Goal: Task Accomplishment & Management: Manage account settings

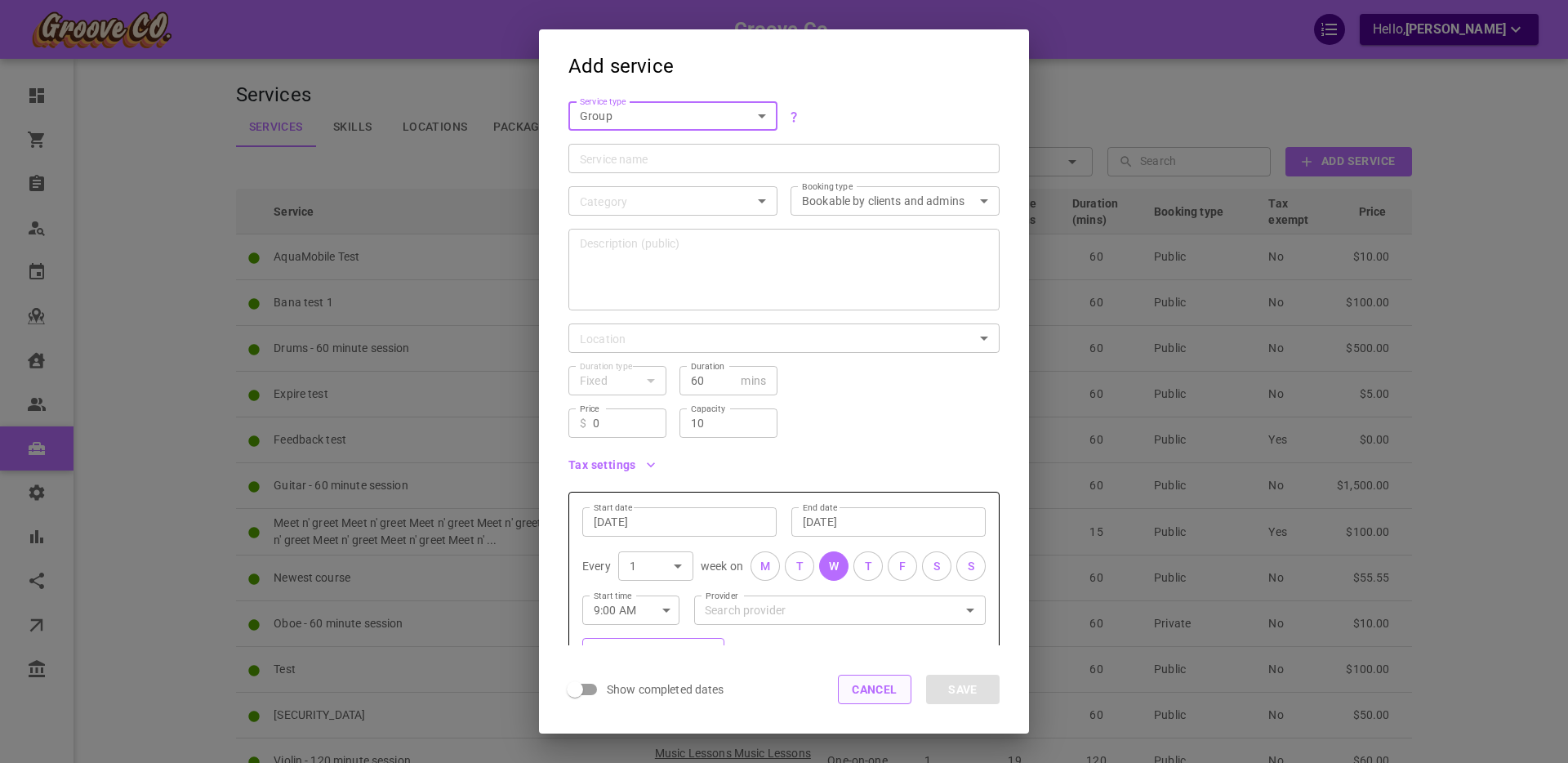
click at [885, 686] on button "Cancel" at bounding box center [874, 689] width 74 height 29
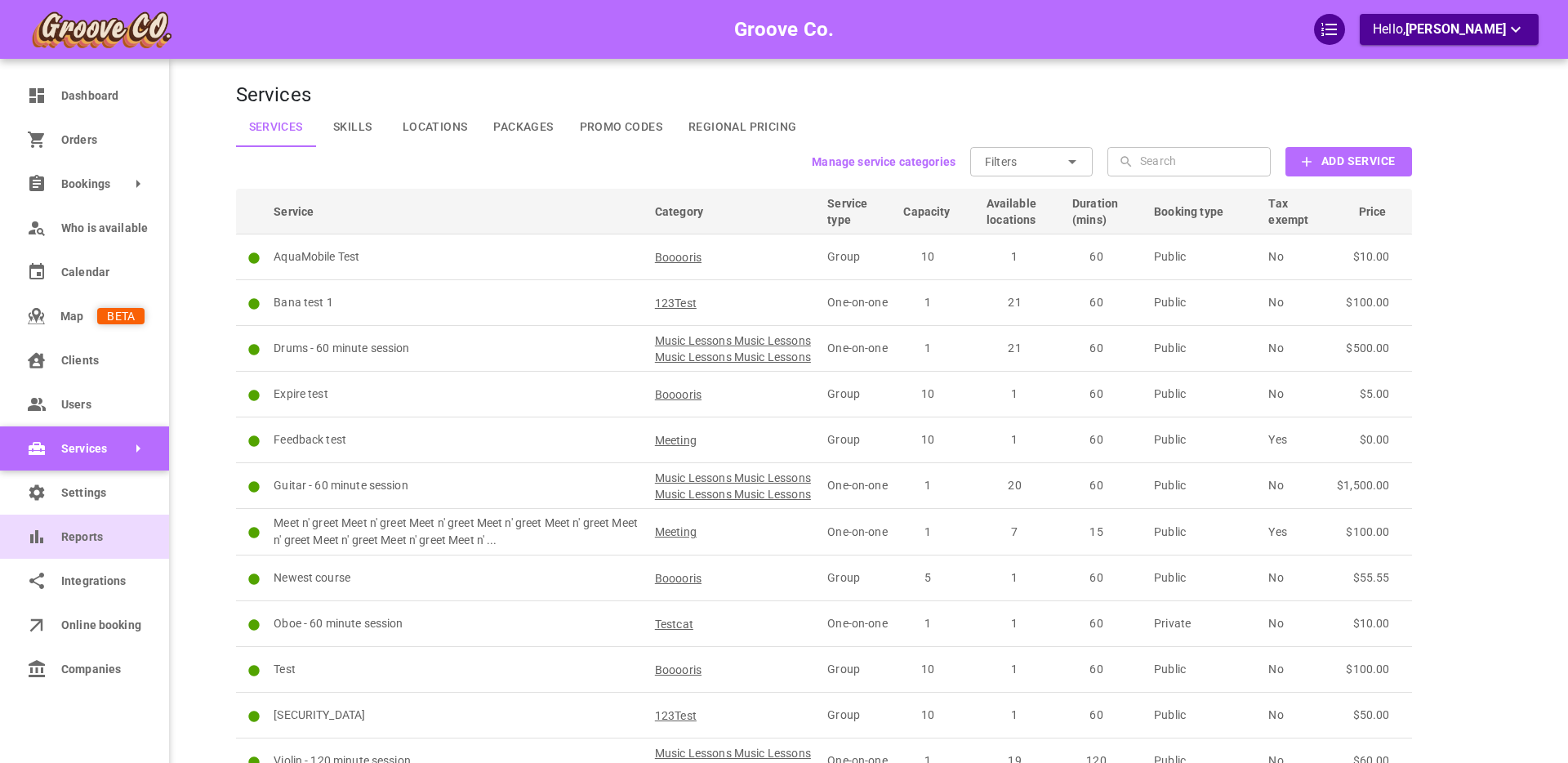
click at [92, 540] on span "Reports" at bounding box center [103, 537] width 83 height 17
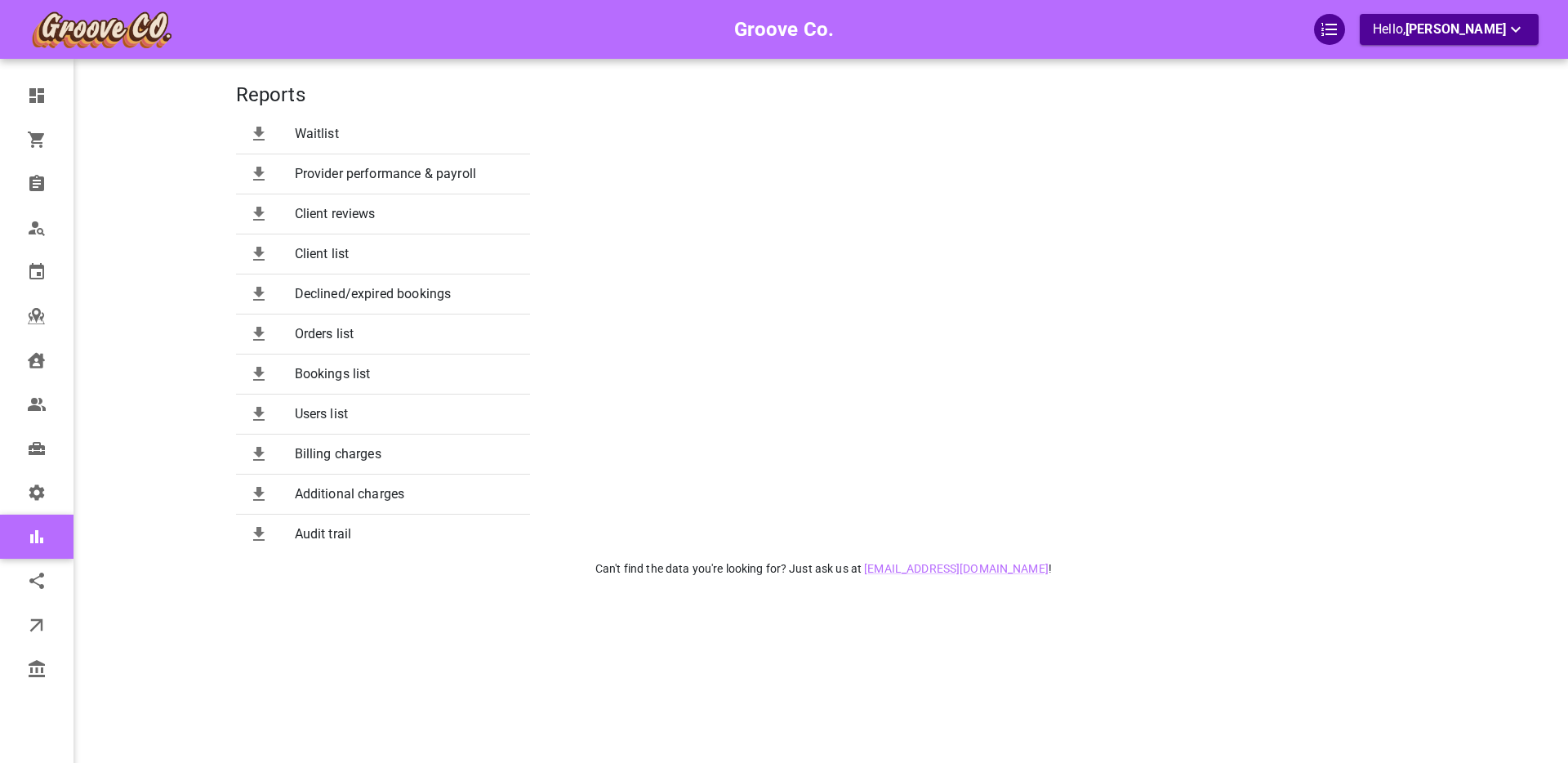
click at [403, 174] on span "Provider performance & payroll" at bounding box center [405, 174] width 222 height 20
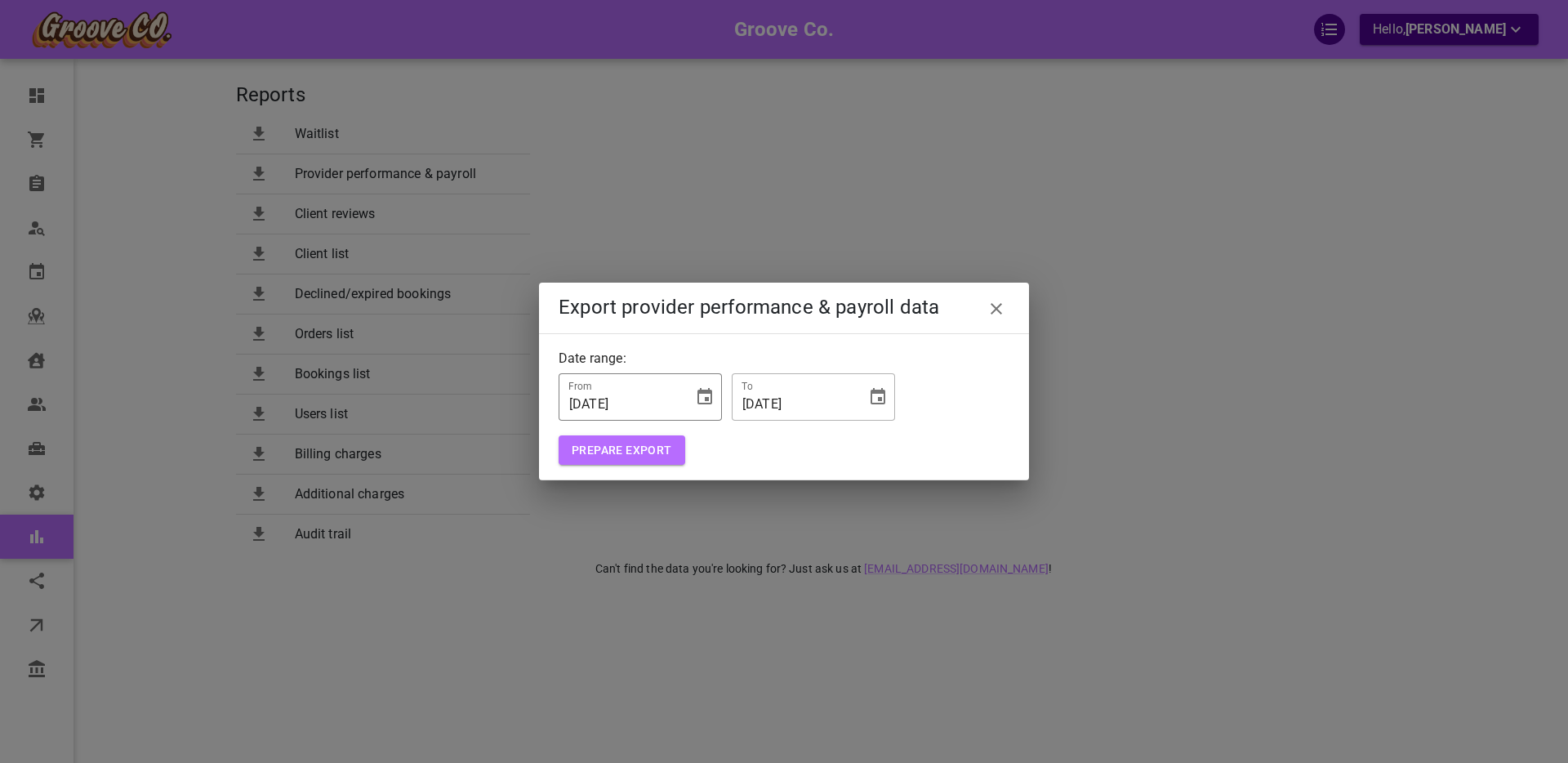
click at [573, 402] on input "10/02/2025" at bounding box center [620, 396] width 122 height 45
click at [603, 404] on input "01/02/2025" at bounding box center [620, 396] width 122 height 45
click at [764, 402] on input "10/02/2025" at bounding box center [793, 396] width 122 height 45
click at [617, 456] on button "Prepare Export" at bounding box center [622, 450] width 127 height 30
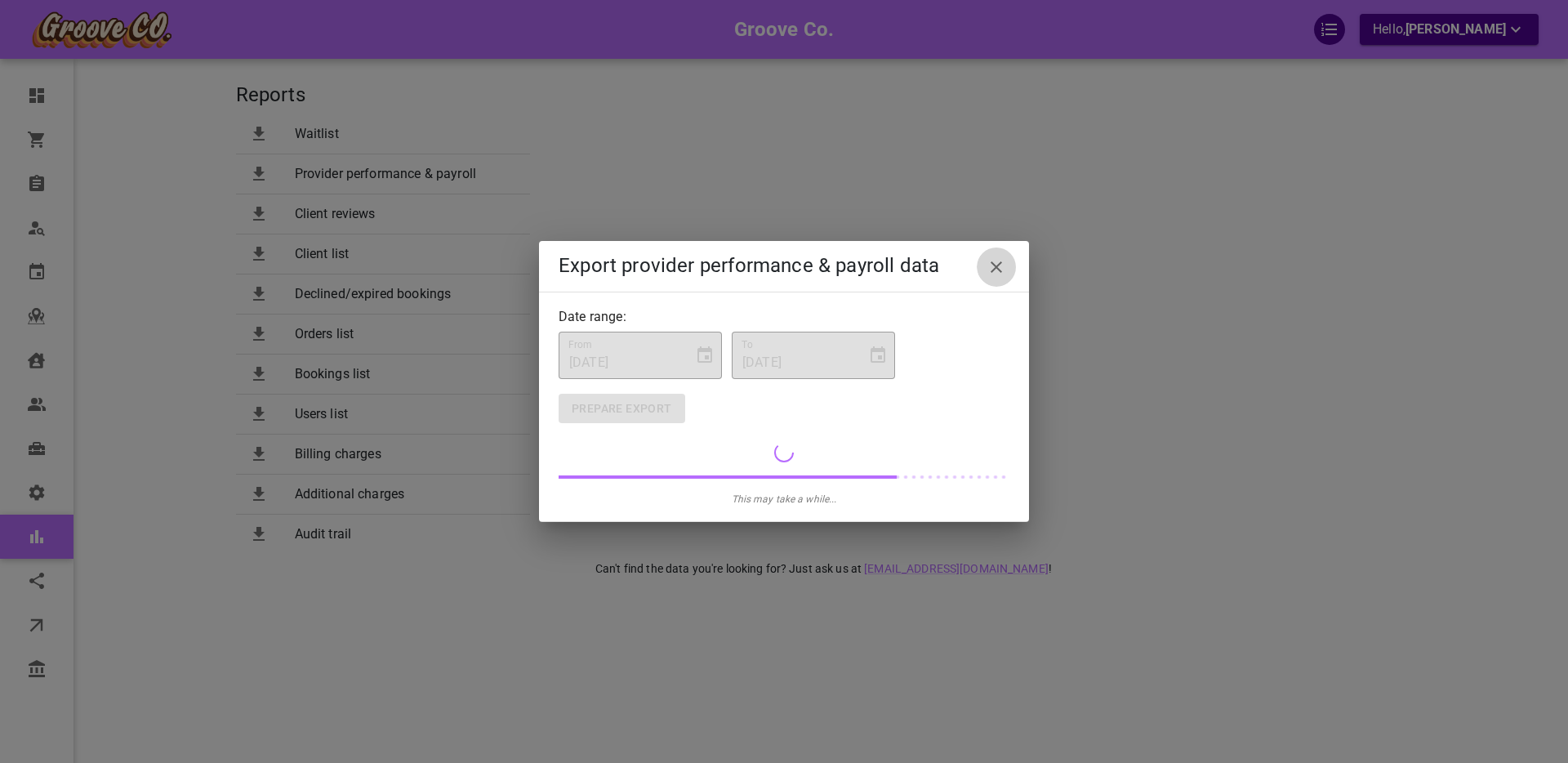
click at [996, 265] on icon "close" at bounding box center [996, 266] width 11 height 11
type input "10/02/2025"
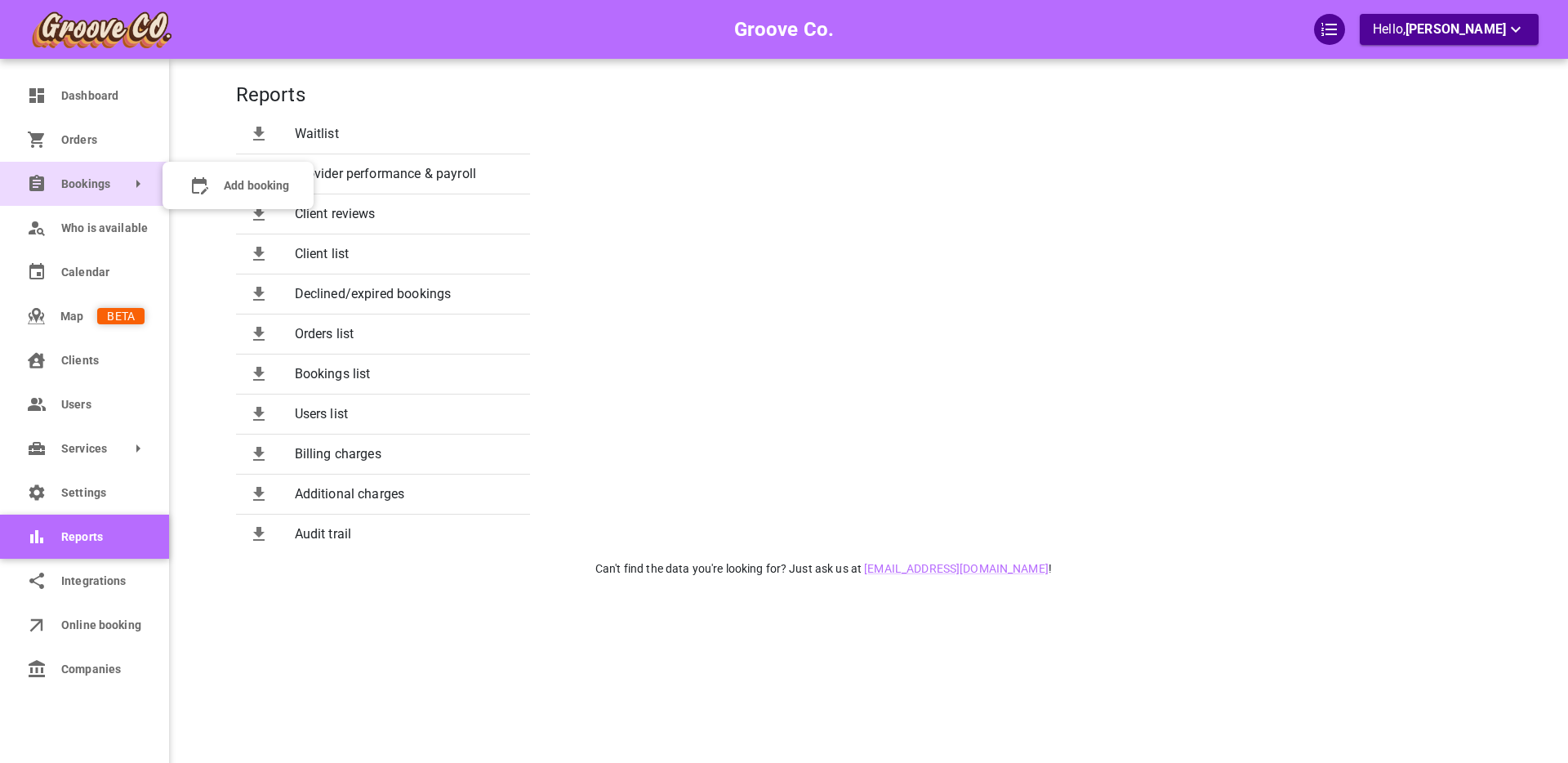
click at [62, 185] on span "Bookings" at bounding box center [62, 184] width 0 height 17
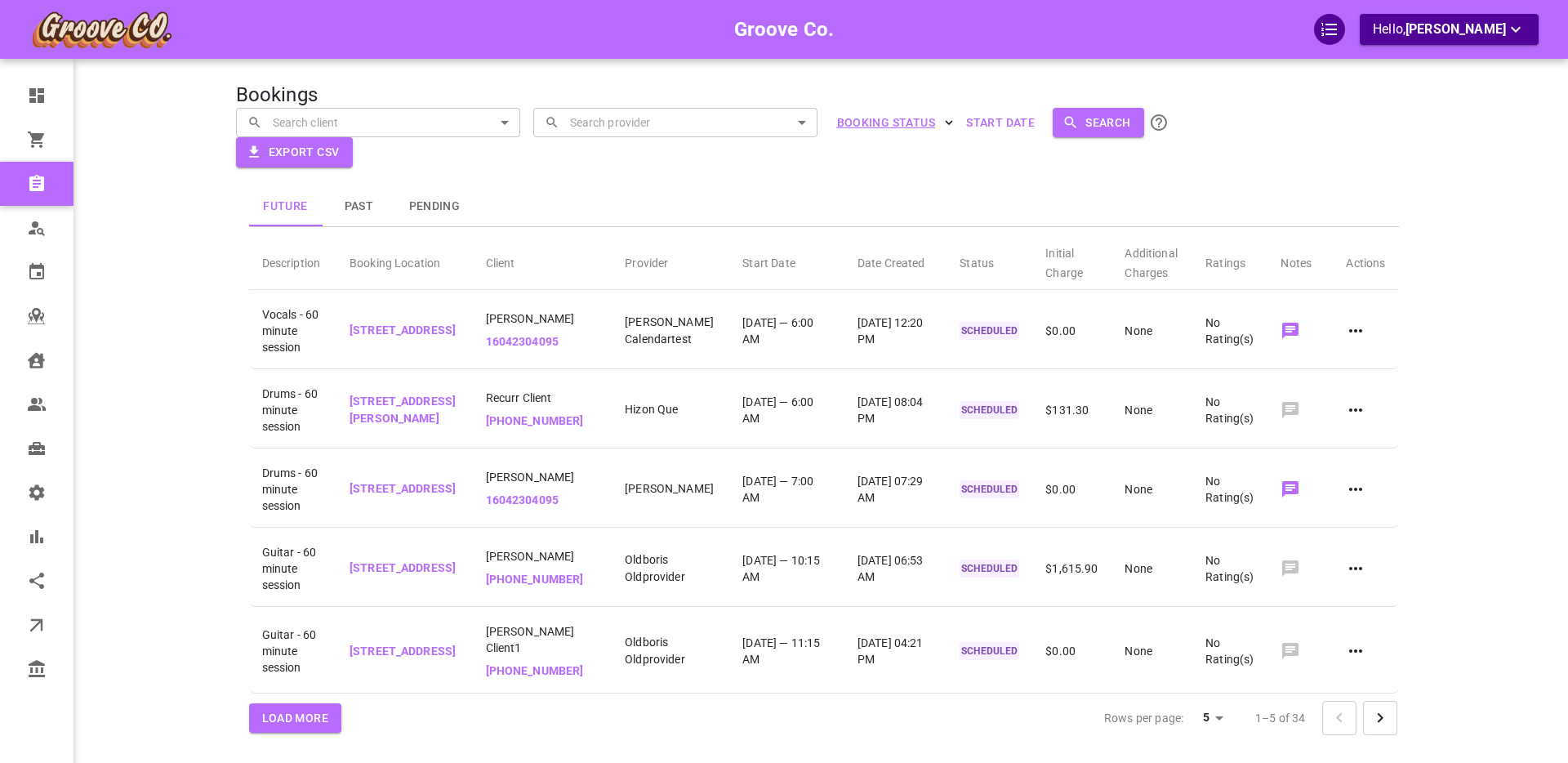
click at [944, 122] on icon "button" at bounding box center [948, 122] width 15 height 15
click at [969, 152] on div at bounding box center [784, 381] width 1568 height 763
click at [1381, 719] on icon "Go to next page" at bounding box center [1380, 718] width 20 height 20
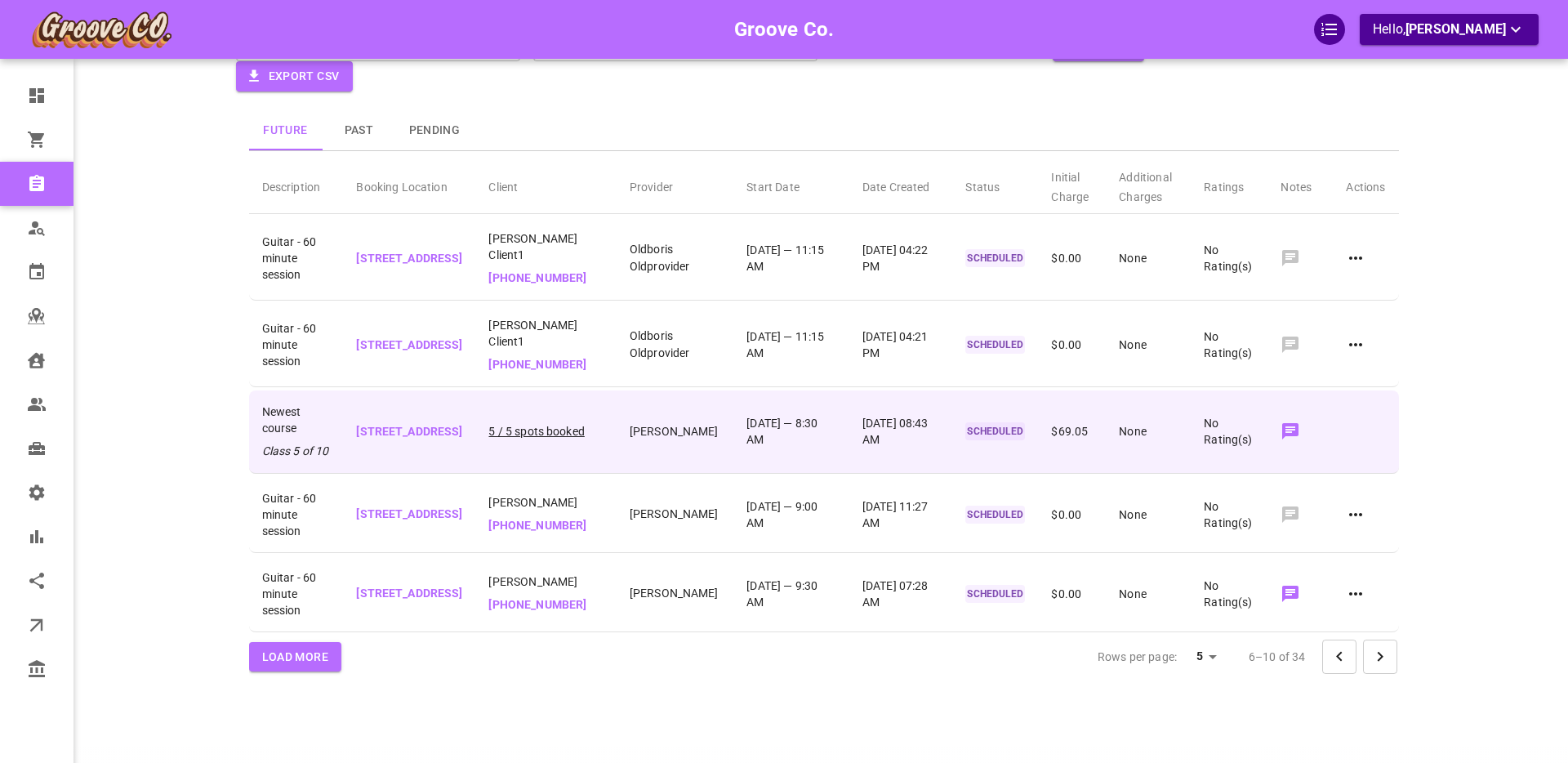
scroll to position [108, 0]
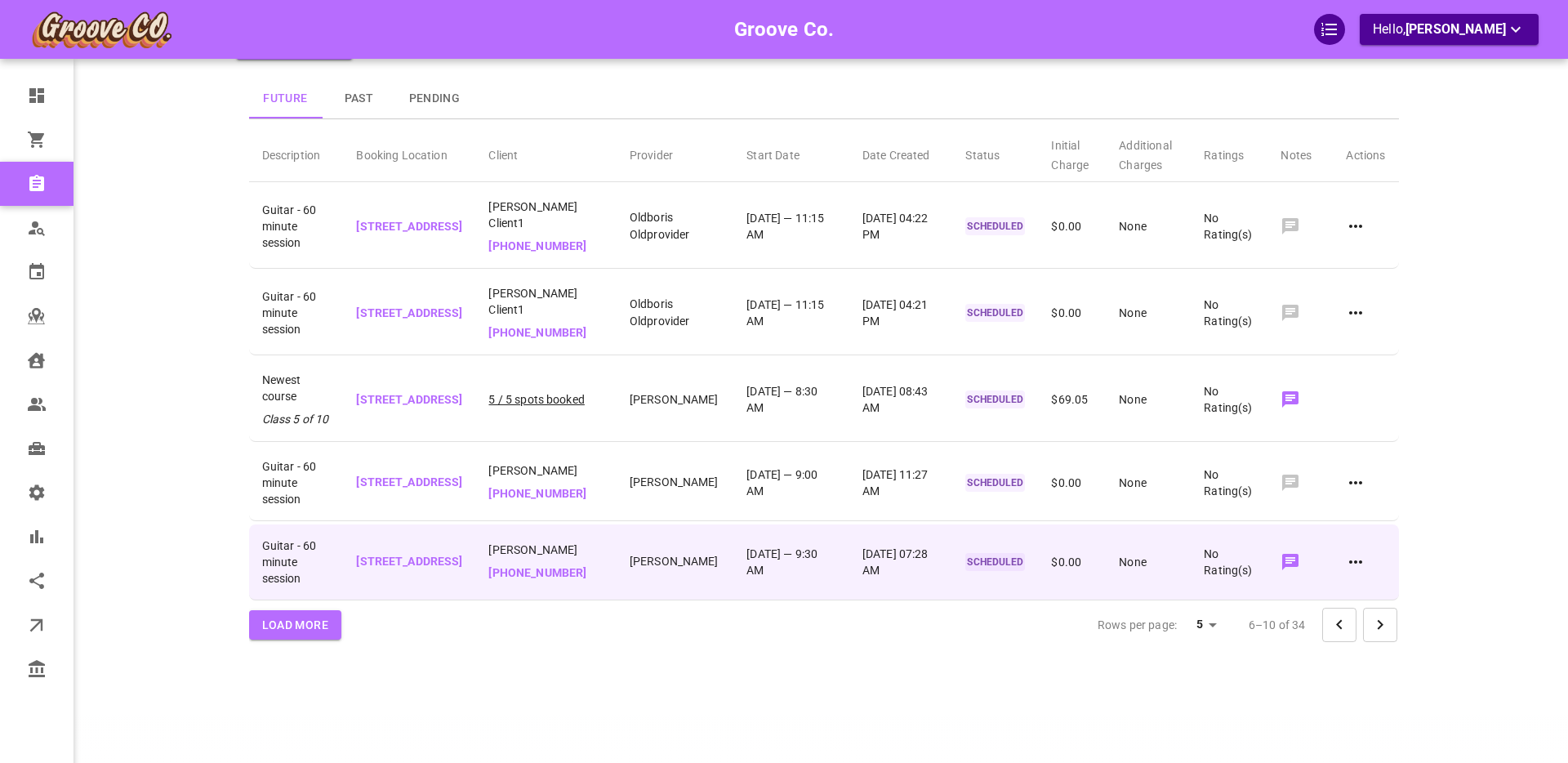
click at [1358, 553] on icon at bounding box center [1355, 562] width 20 height 20
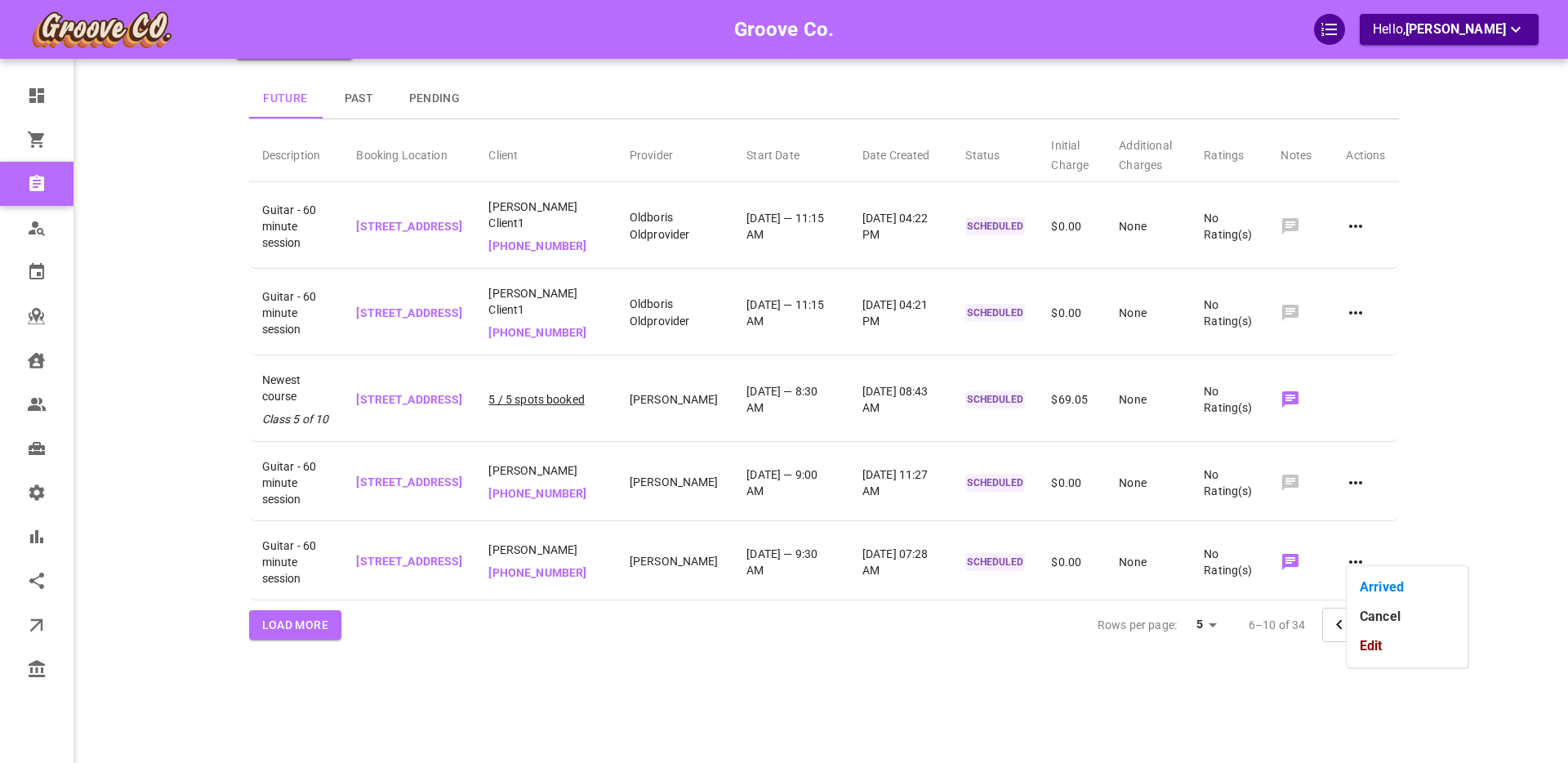
click at [496, 625] on div at bounding box center [784, 381] width 1568 height 763
click at [364, 96] on button "Past" at bounding box center [360, 98] width 74 height 39
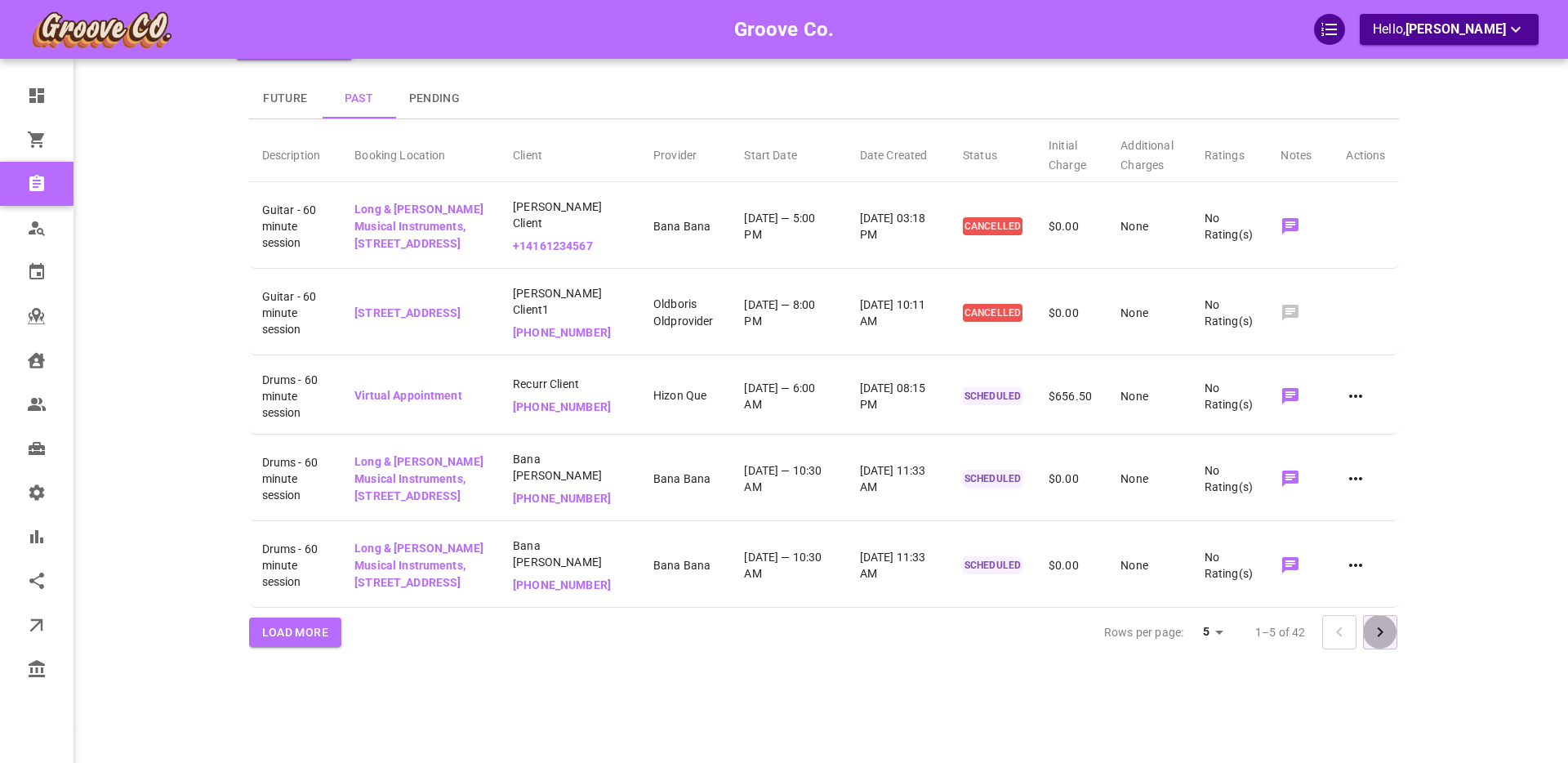
click at [1383, 641] on icon "Go to next page" at bounding box center [1380, 632] width 20 height 20
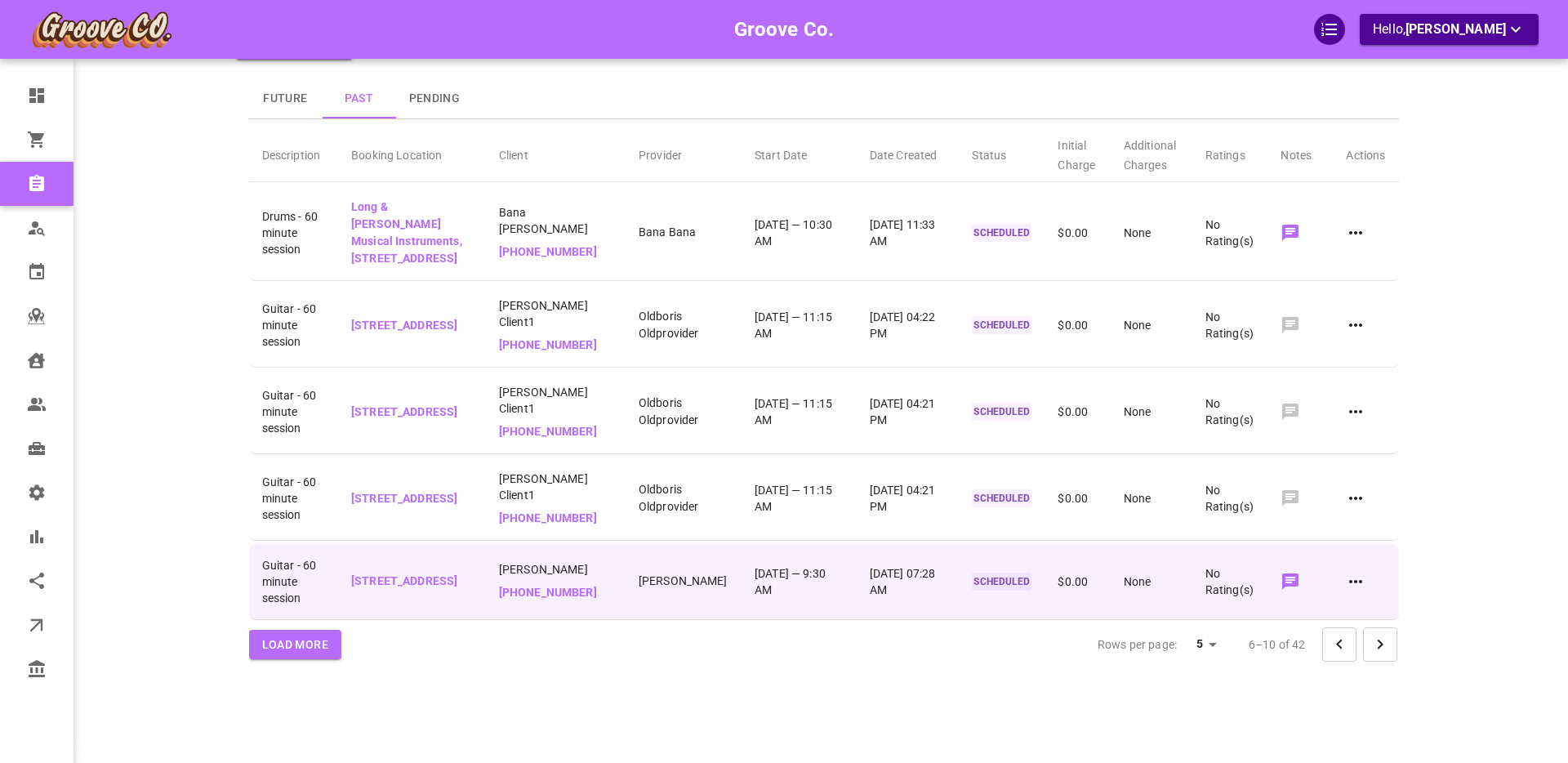
click at [1354, 571] on icon at bounding box center [1355, 581] width 20 height 20
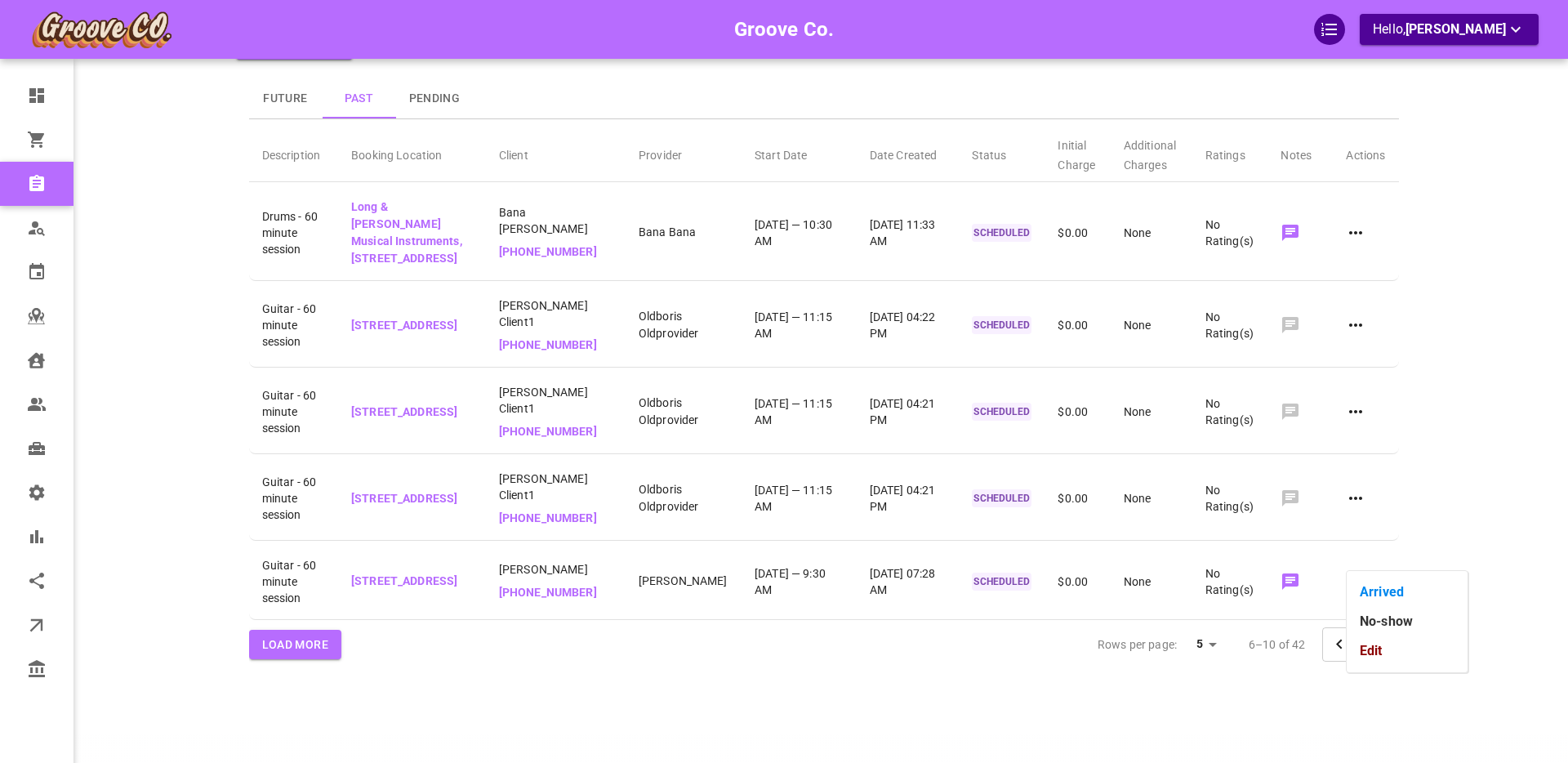
click at [1372, 621] on li "No-show" at bounding box center [1406, 621] width 121 height 29
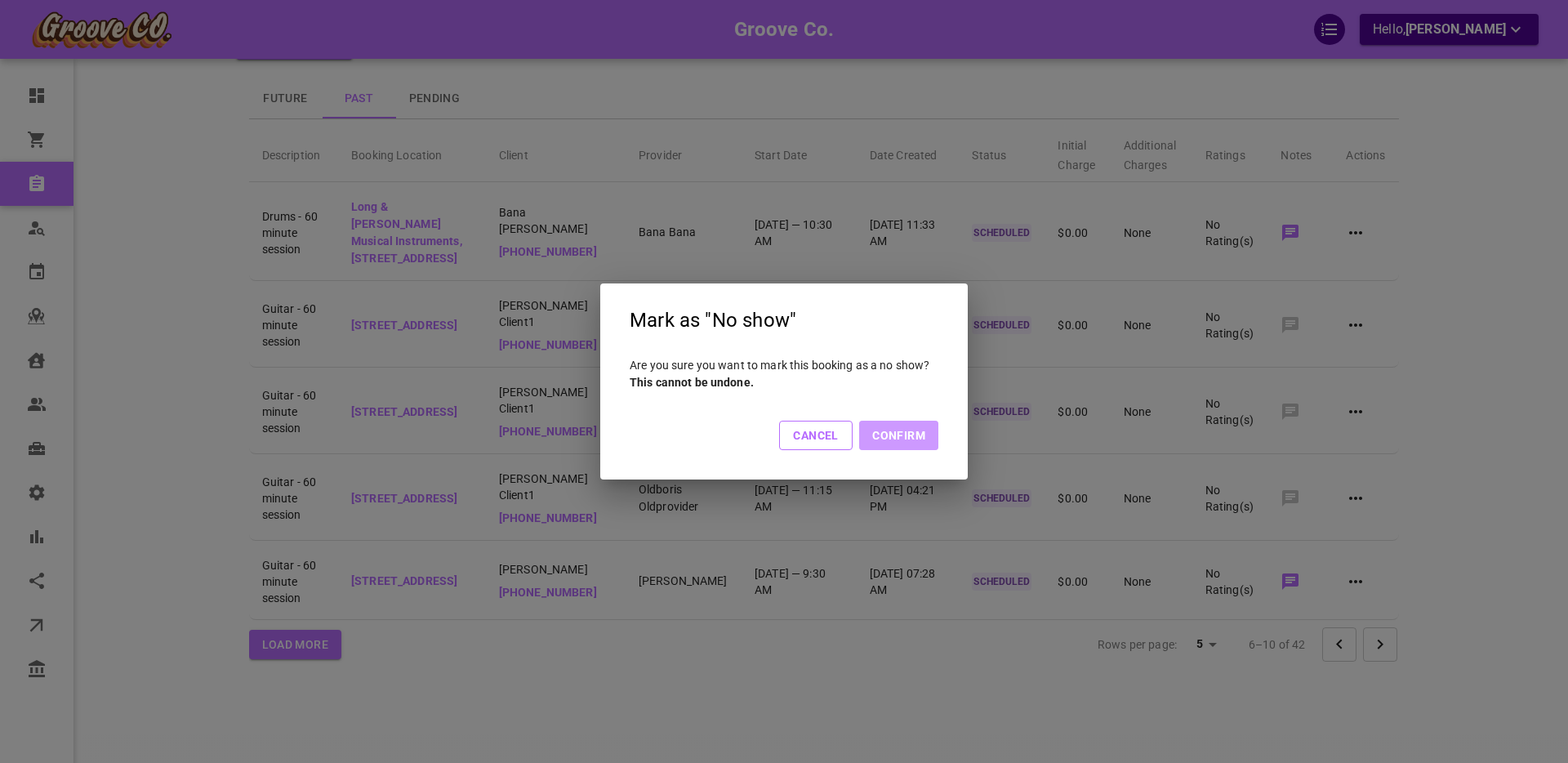
click at [909, 432] on button "Confirm" at bounding box center [898, 435] width 79 height 29
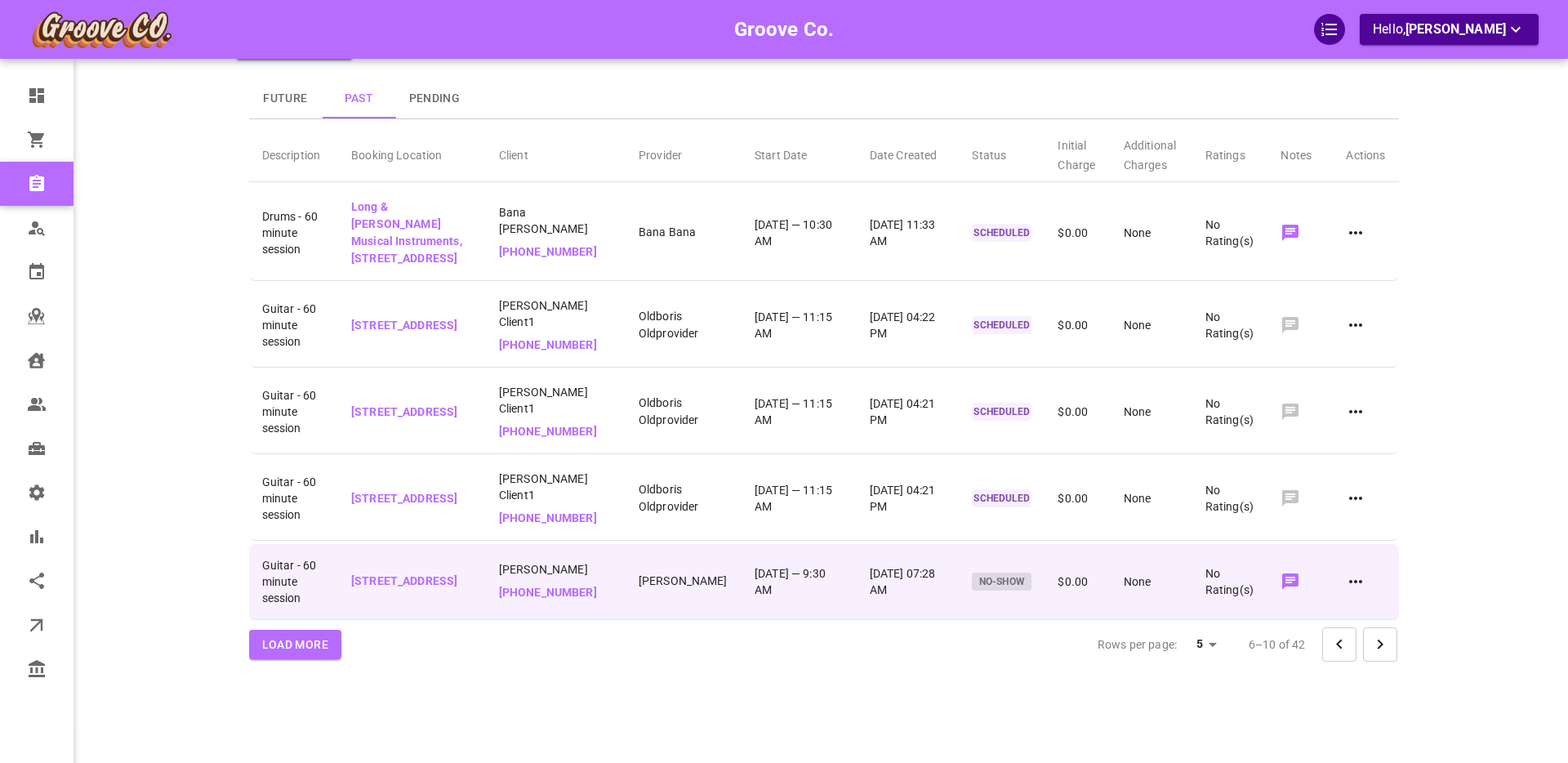
click at [1357, 571] on icon at bounding box center [1355, 581] width 20 height 20
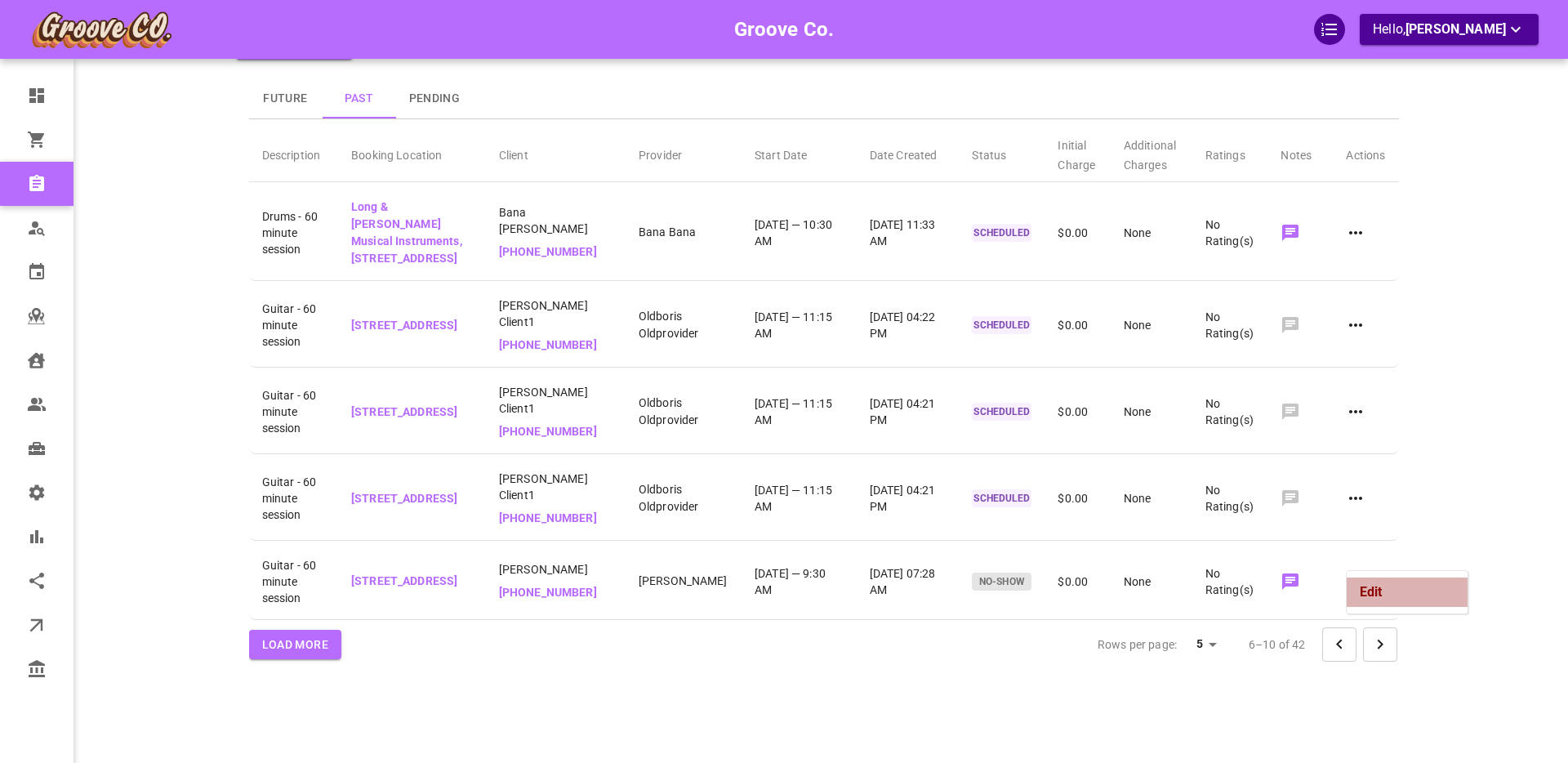
click at [1376, 591] on li "Edit" at bounding box center [1406, 592] width 121 height 29
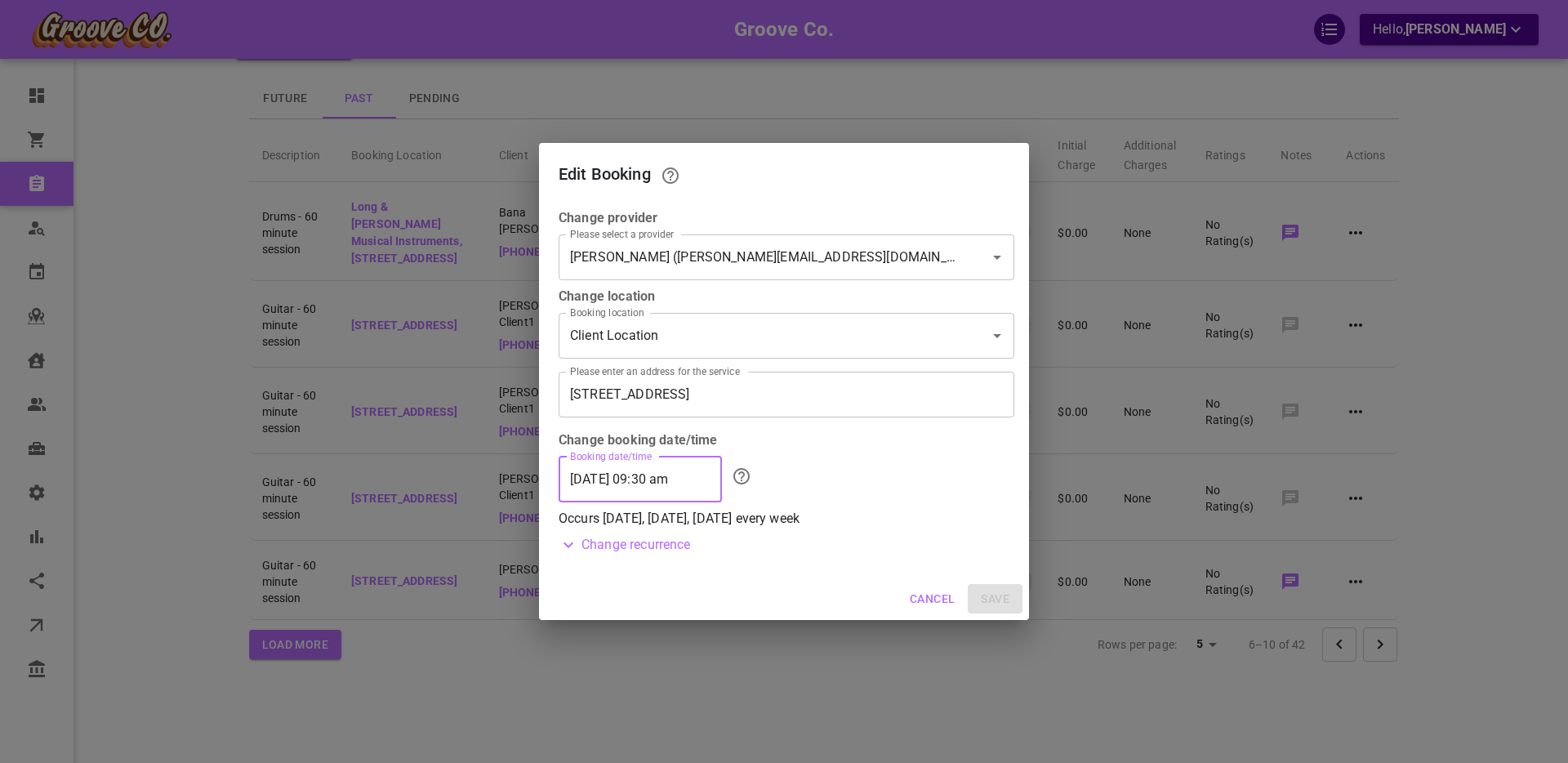
click at [630, 475] on input "09/30/2025 09:30 am" at bounding box center [640, 479] width 164 height 45
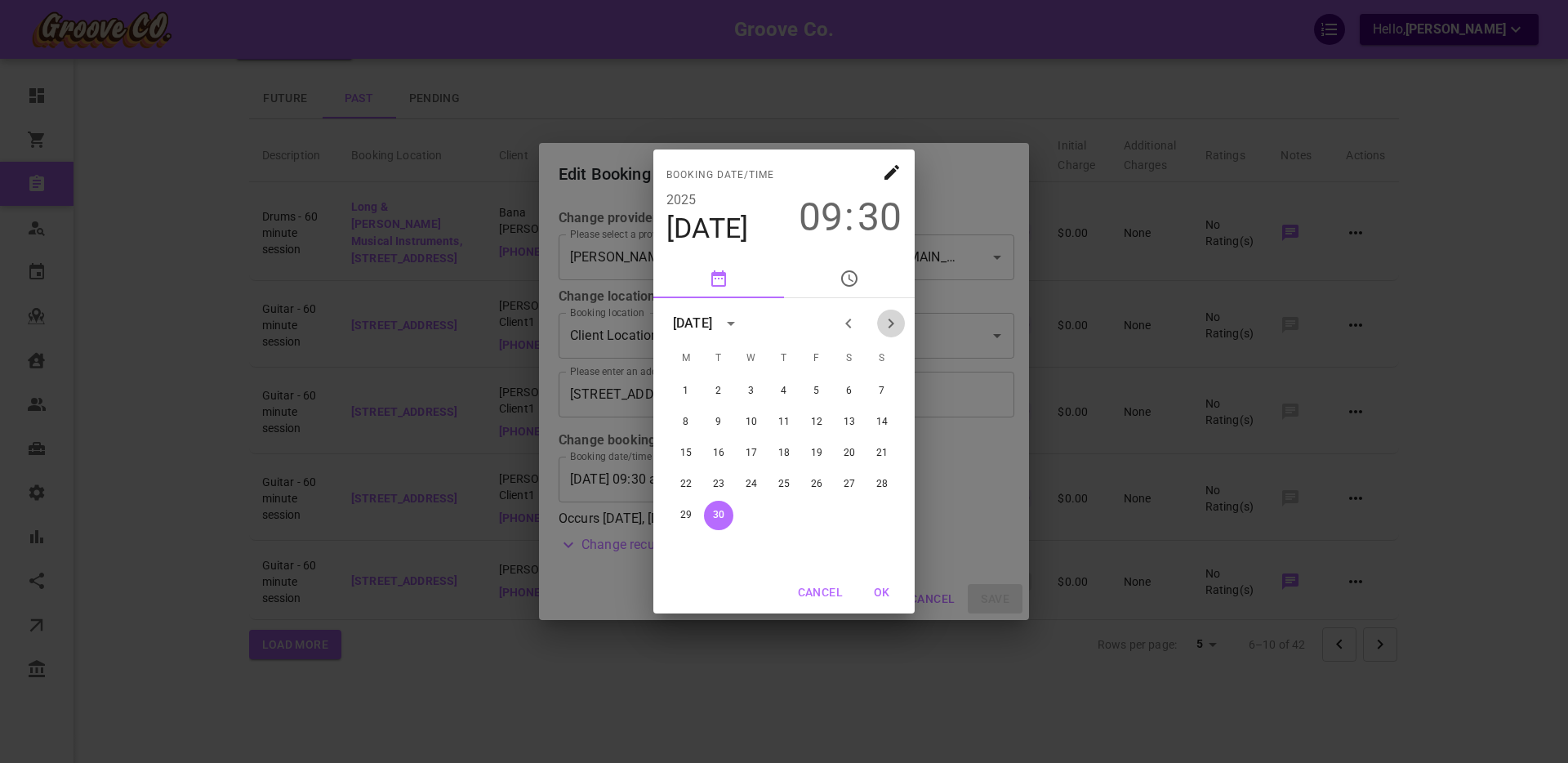
click at [897, 322] on icon "Next month" at bounding box center [891, 323] width 20 height 20
click at [784, 452] on button "16" at bounding box center [784, 453] width 29 height 29
type input "10/16/2025 09:30 am"
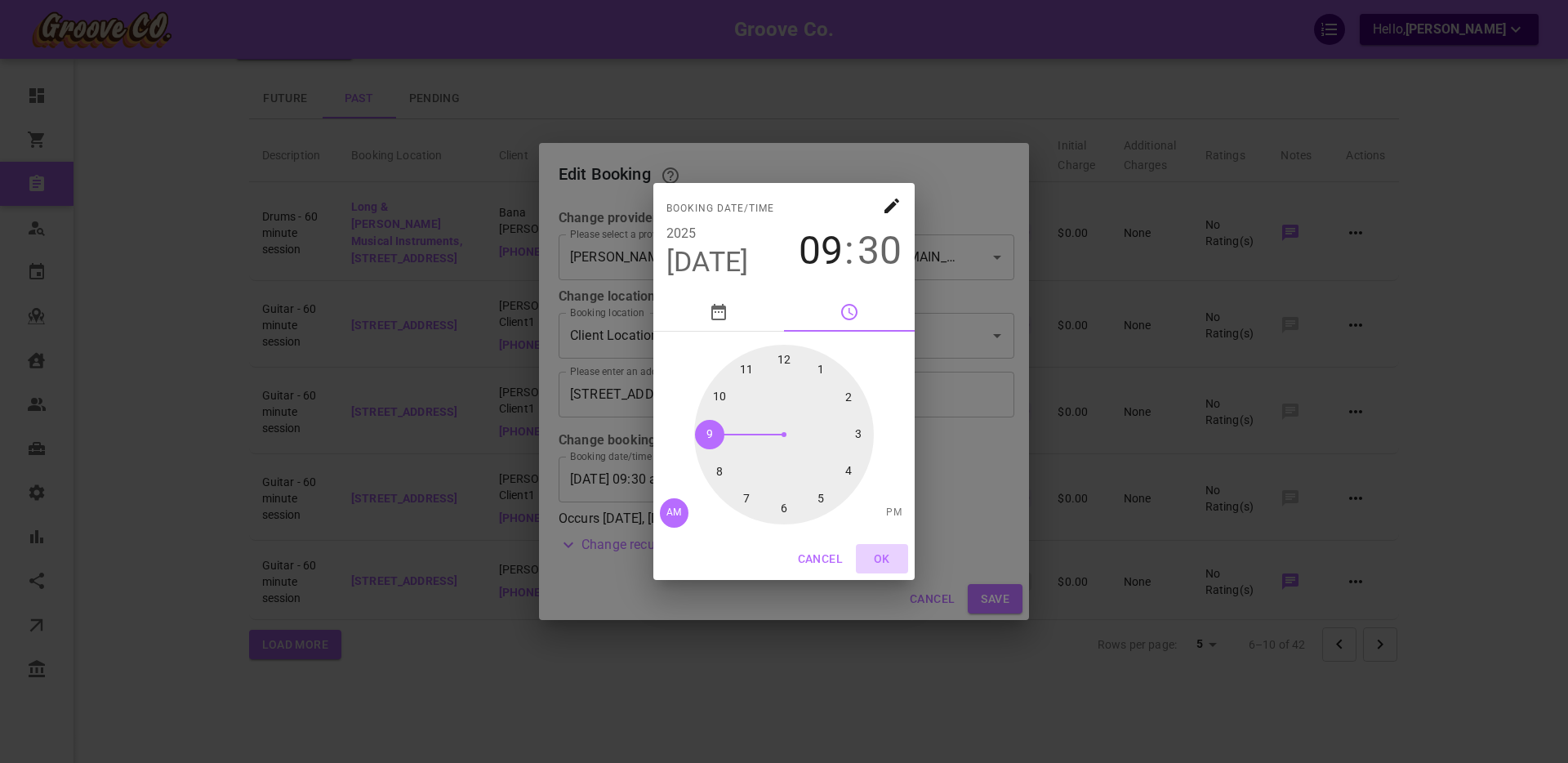
click at [885, 559] on button "OK" at bounding box center [881, 558] width 52 height 30
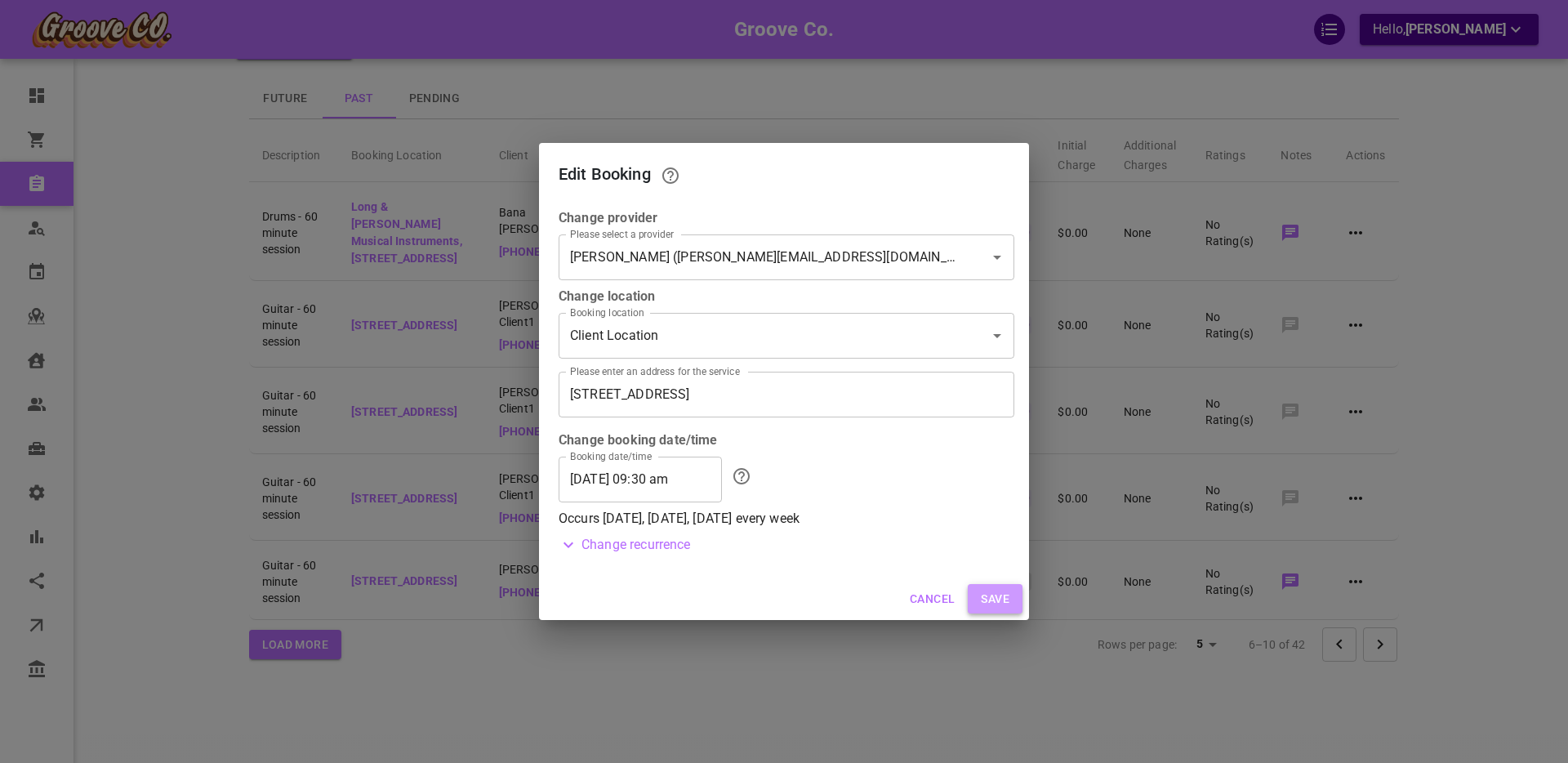
click at [992, 598] on button "Save" at bounding box center [995, 599] width 55 height 30
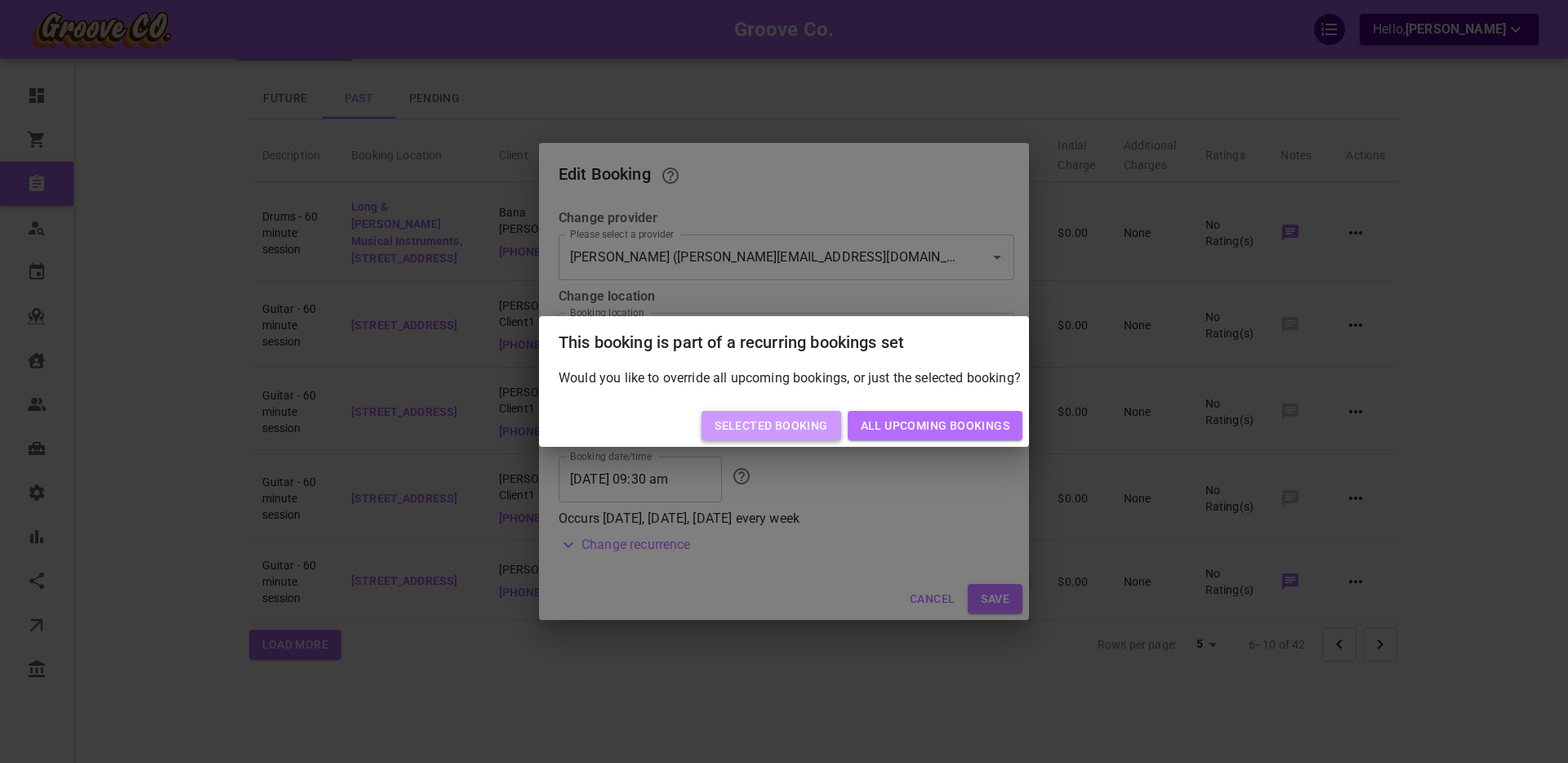
click at [774, 432] on button "Selected booking" at bounding box center [771, 426] width 139 height 30
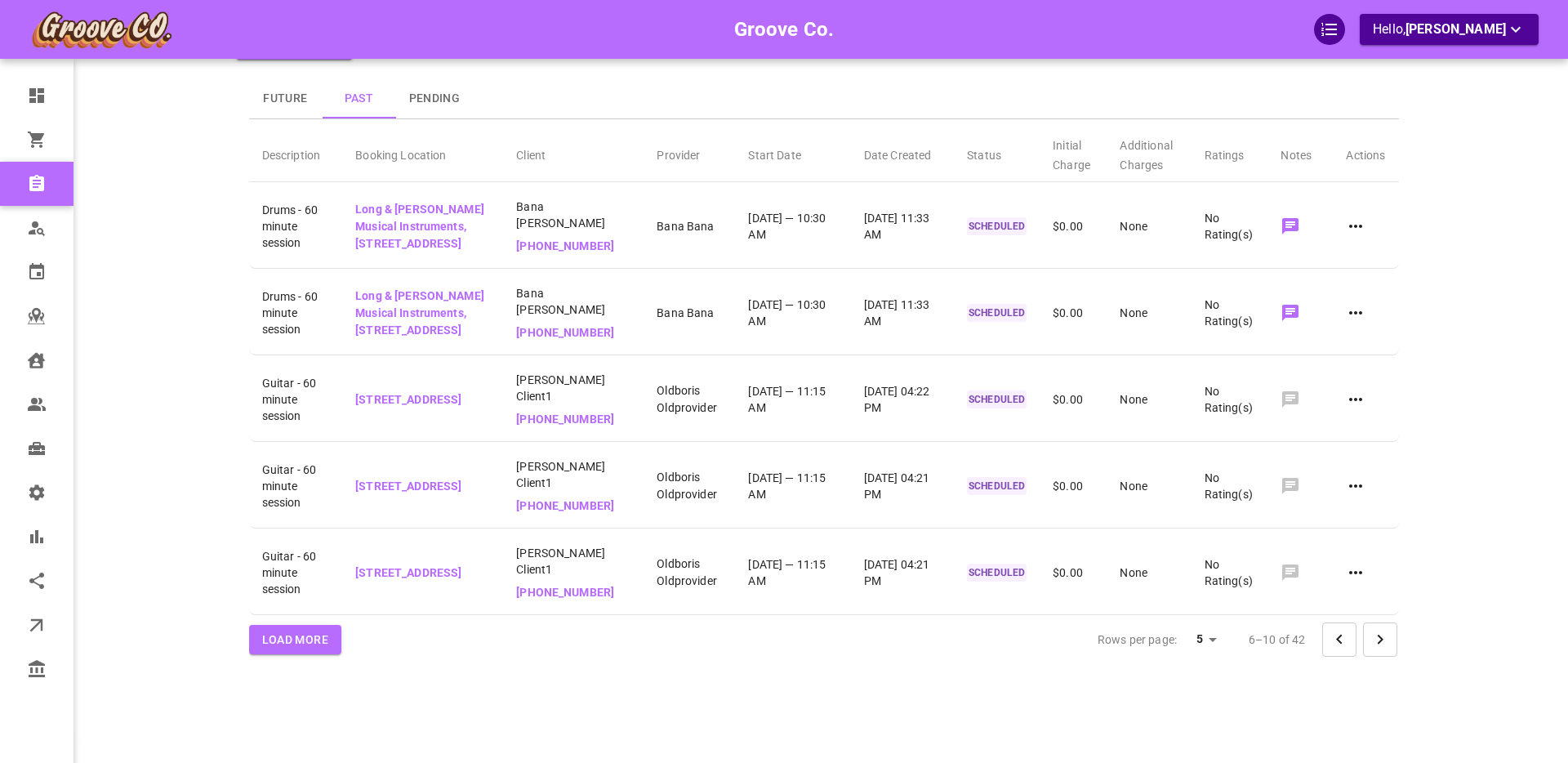
click at [293, 99] on button "Future" at bounding box center [286, 98] width 74 height 39
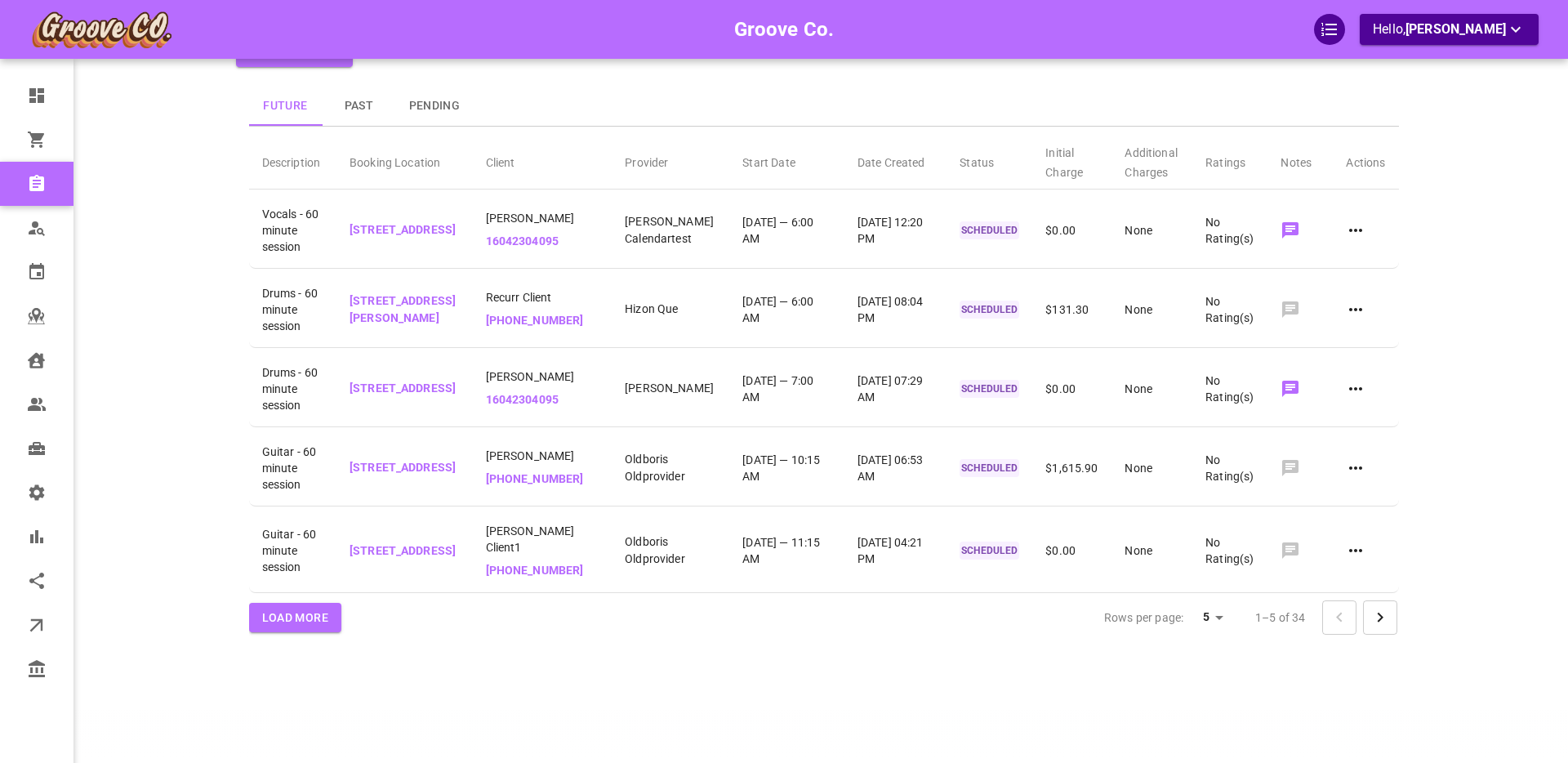
scroll to position [103, 0]
click at [1373, 621] on icon "Go to next page" at bounding box center [1380, 617] width 20 height 20
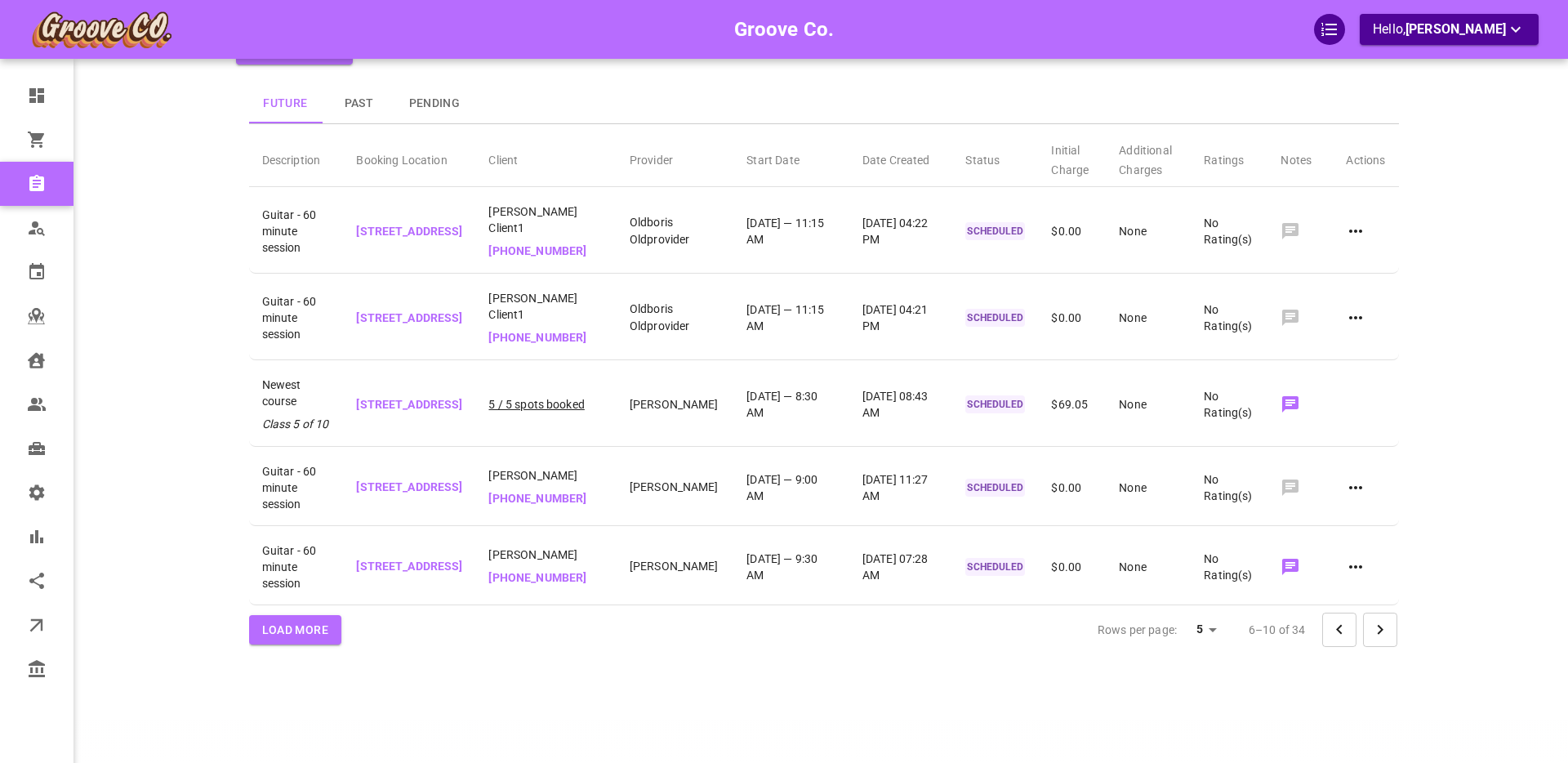
click at [1376, 624] on icon "Go to next page" at bounding box center [1379, 629] width 6 height 9
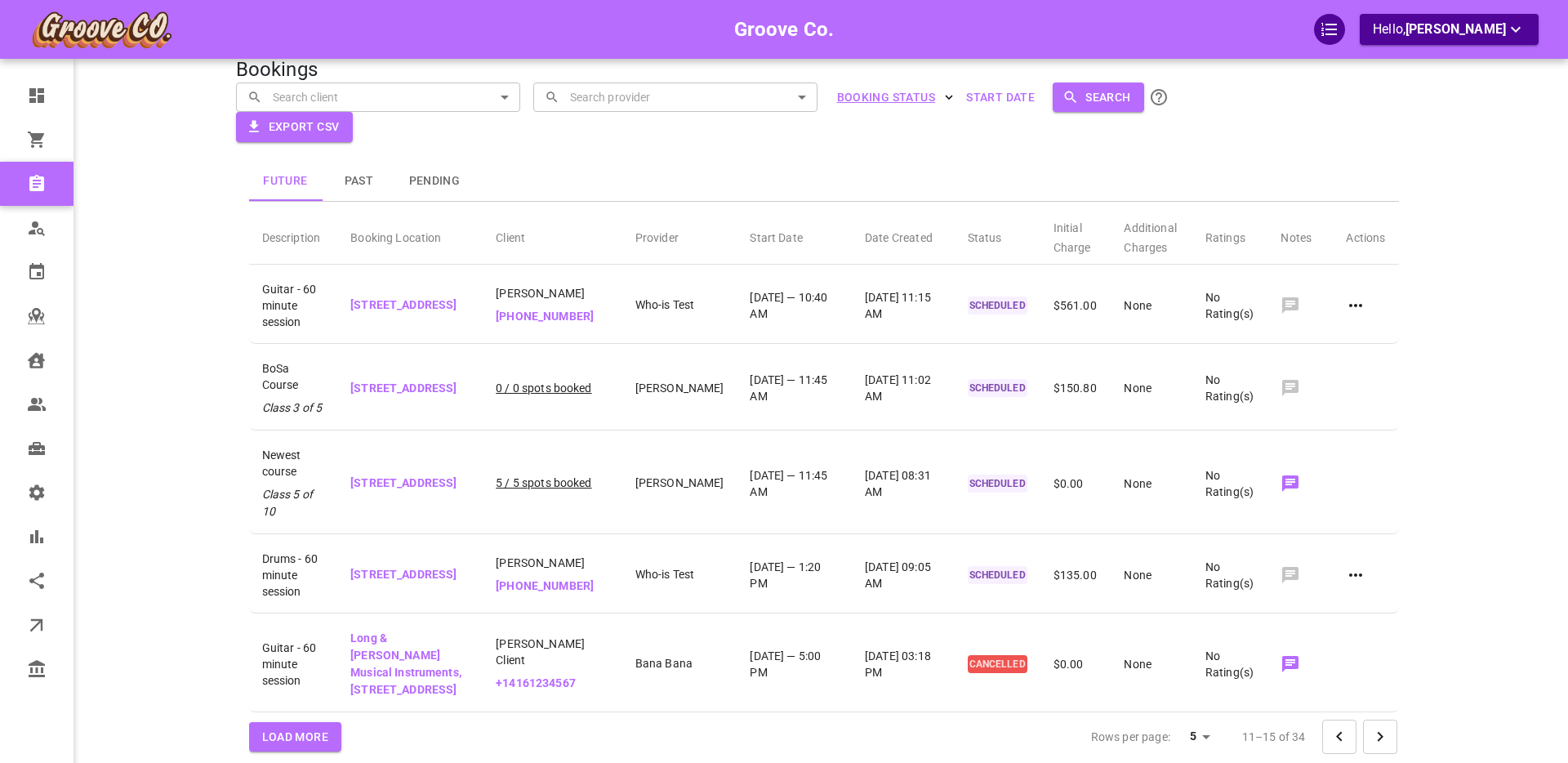
scroll to position [8, 0]
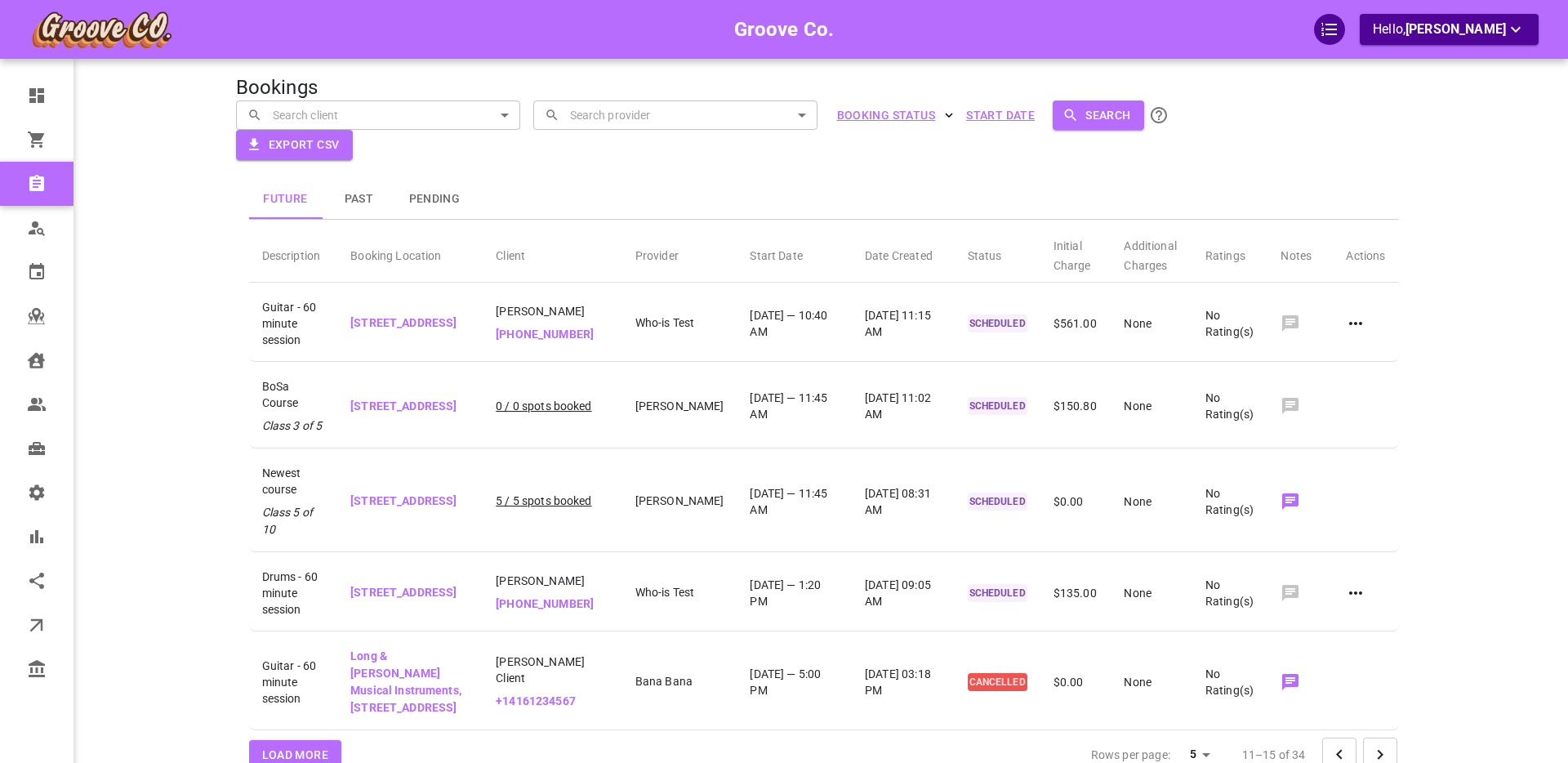
click at [992, 116] on button "Start Date" at bounding box center [999, 115] width 81 height 30
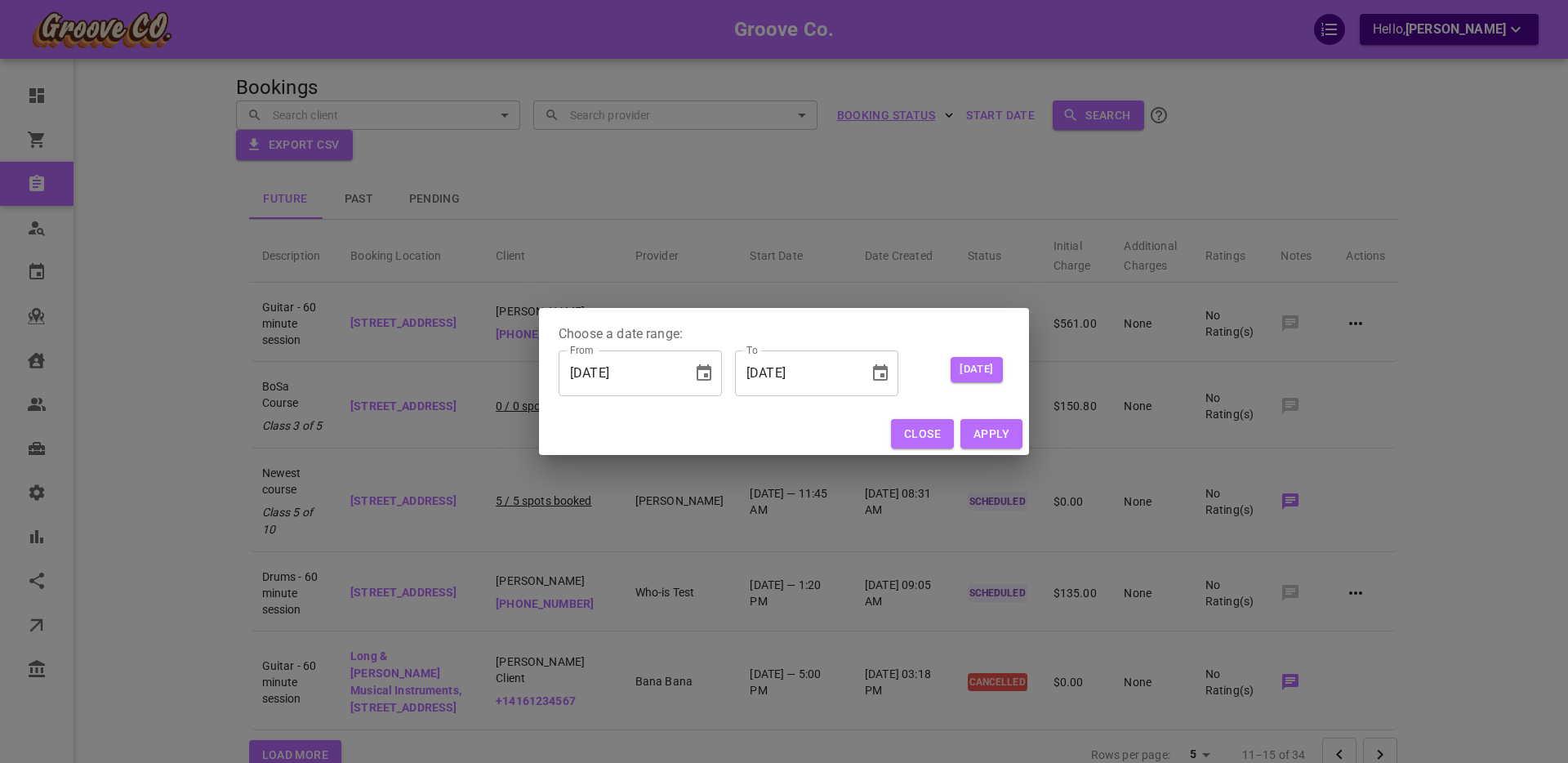
click at [597, 370] on input "10/02/2025" at bounding box center [619, 373] width 122 height 45
type input "10/12/025"
type input "10/14/0025"
type input "10/16/2025"
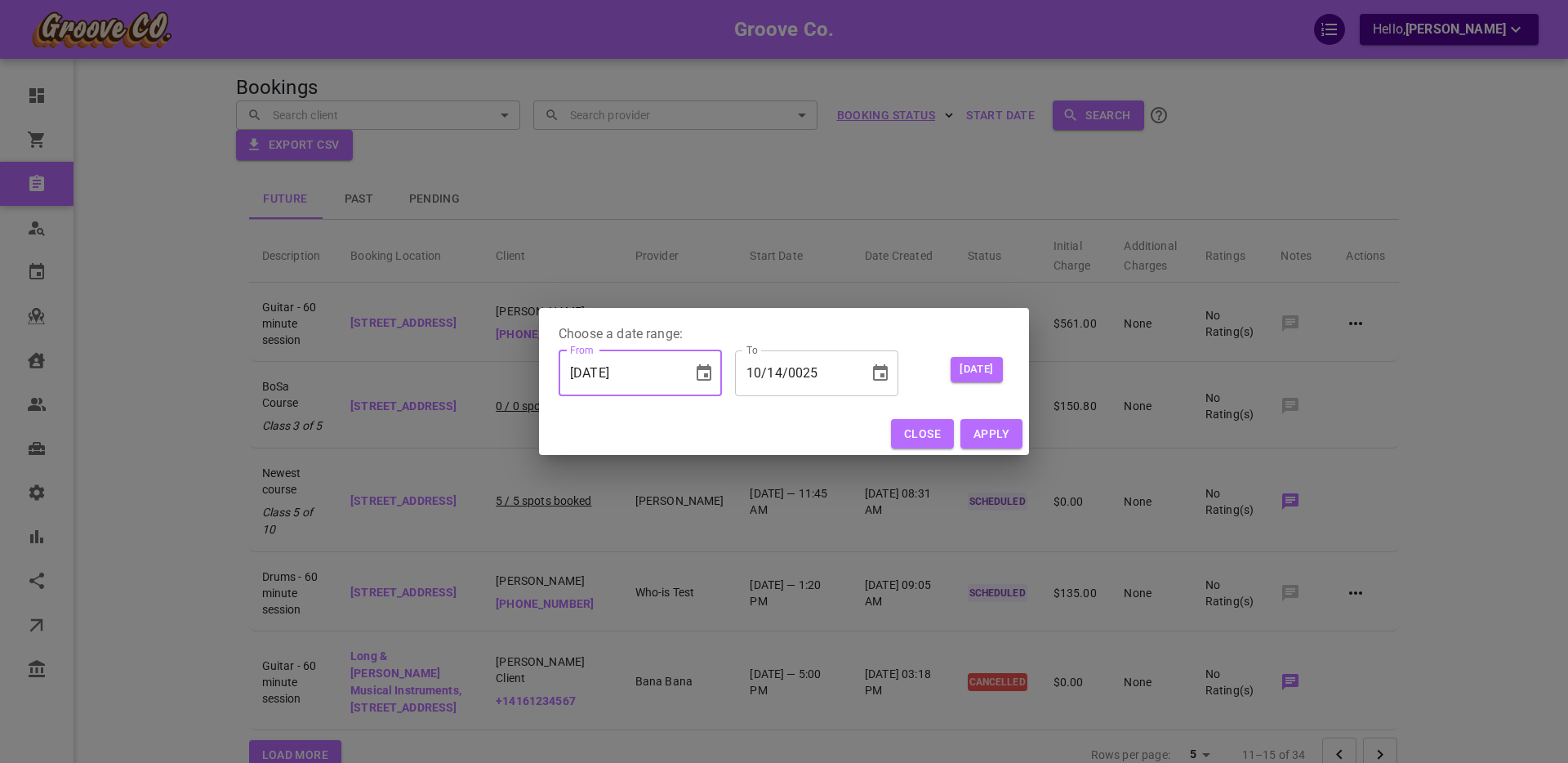
type input "10/18/2025"
type input "10/16/2025"
click at [774, 371] on input "10/18/2025" at bounding box center [796, 373] width 122 height 45
type input "10/16/2025"
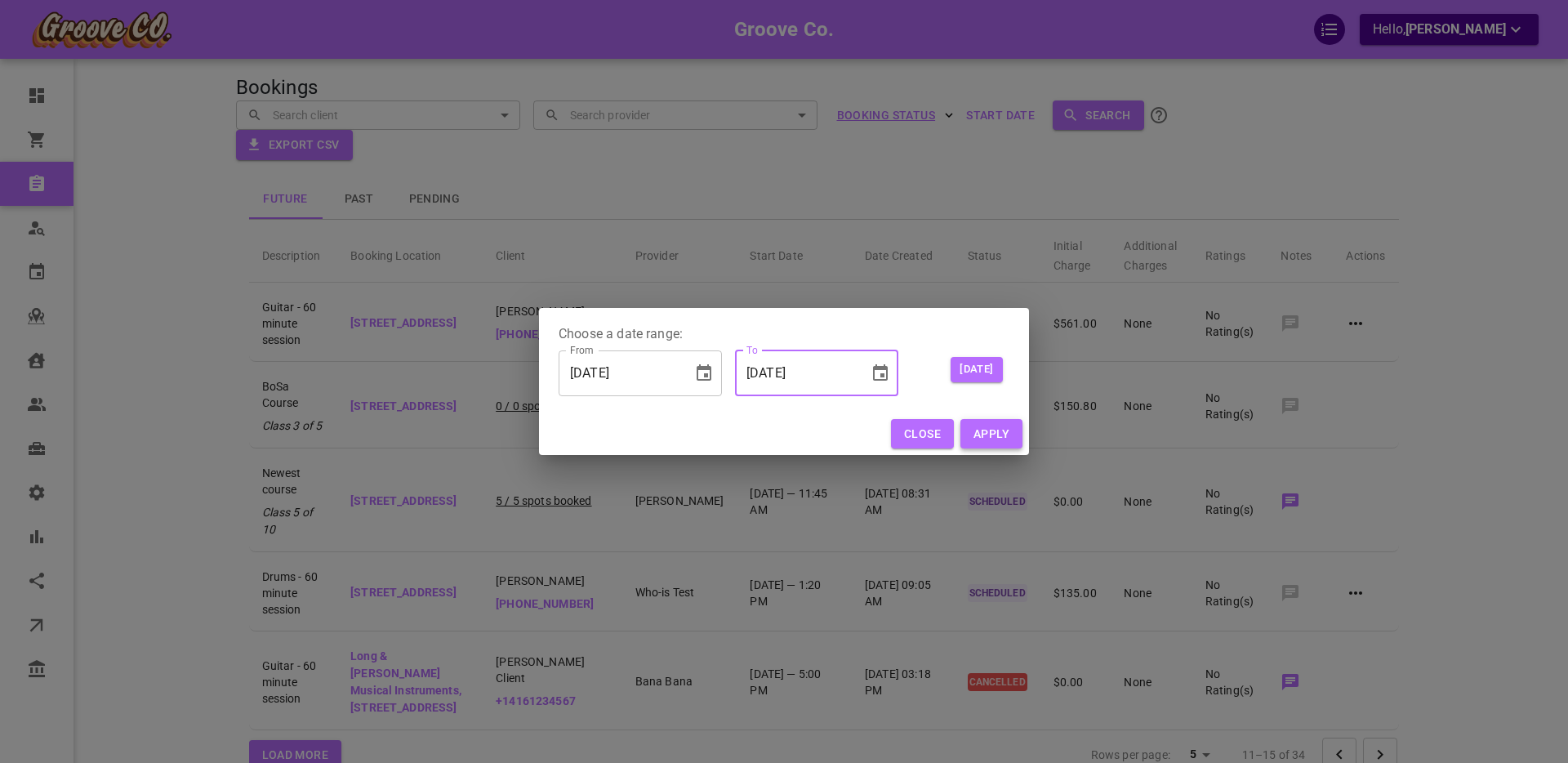
click at [996, 429] on button "Apply" at bounding box center [991, 433] width 62 height 30
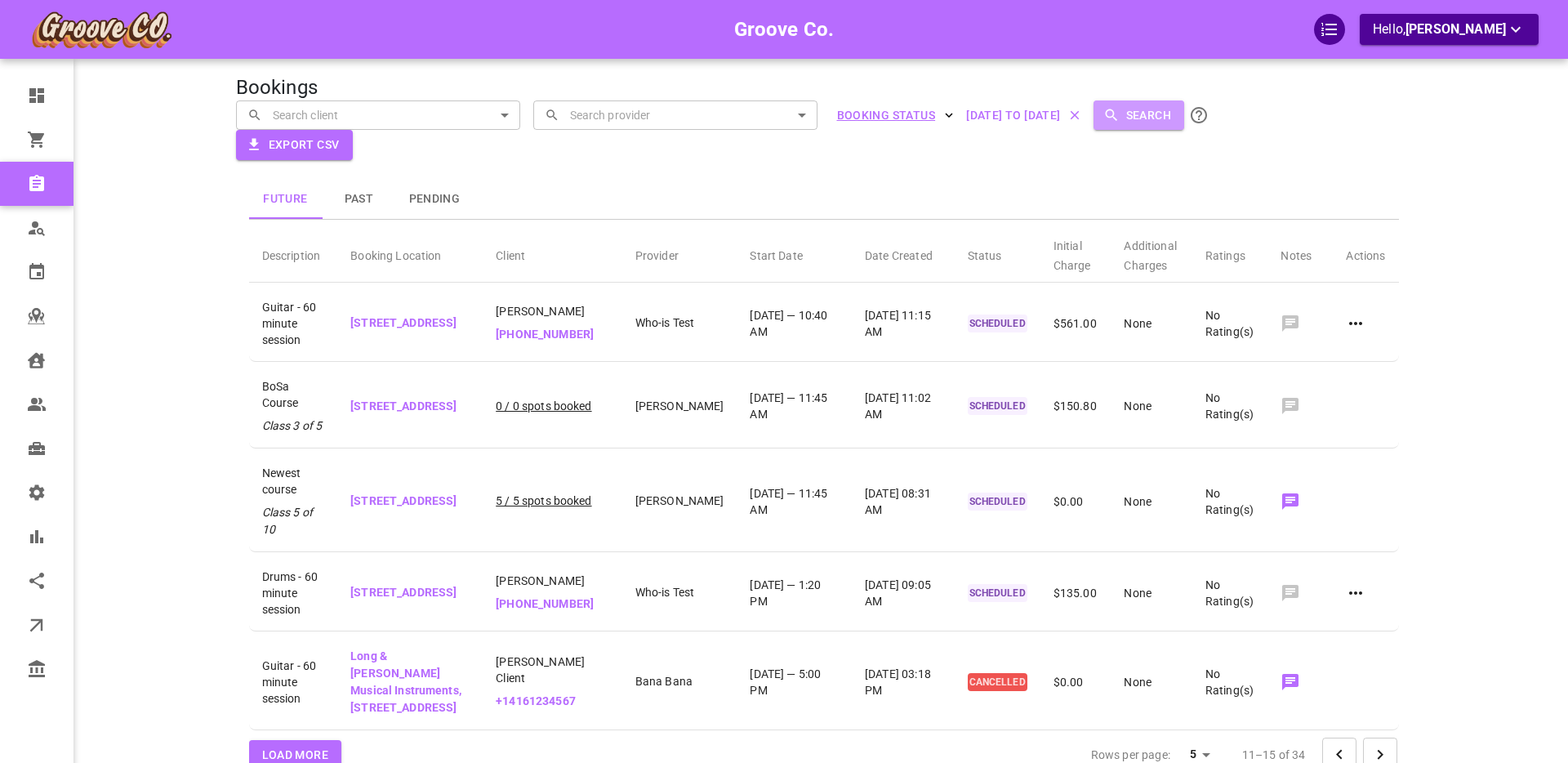
click at [1157, 117] on button "Search" at bounding box center [1139, 115] width 91 height 30
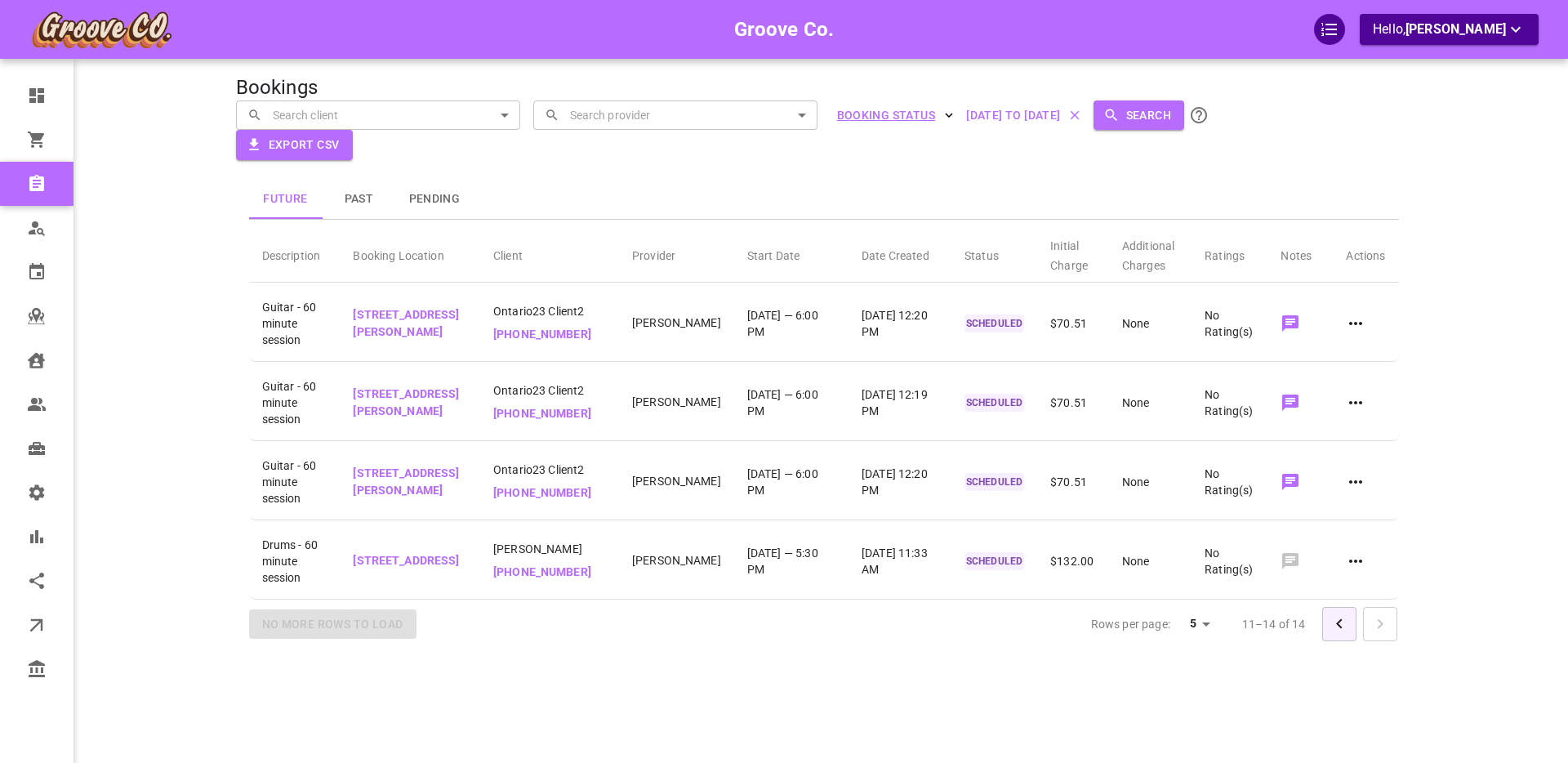
click at [1336, 634] on icon "Go to previous page" at bounding box center [1338, 623] width 20 height 20
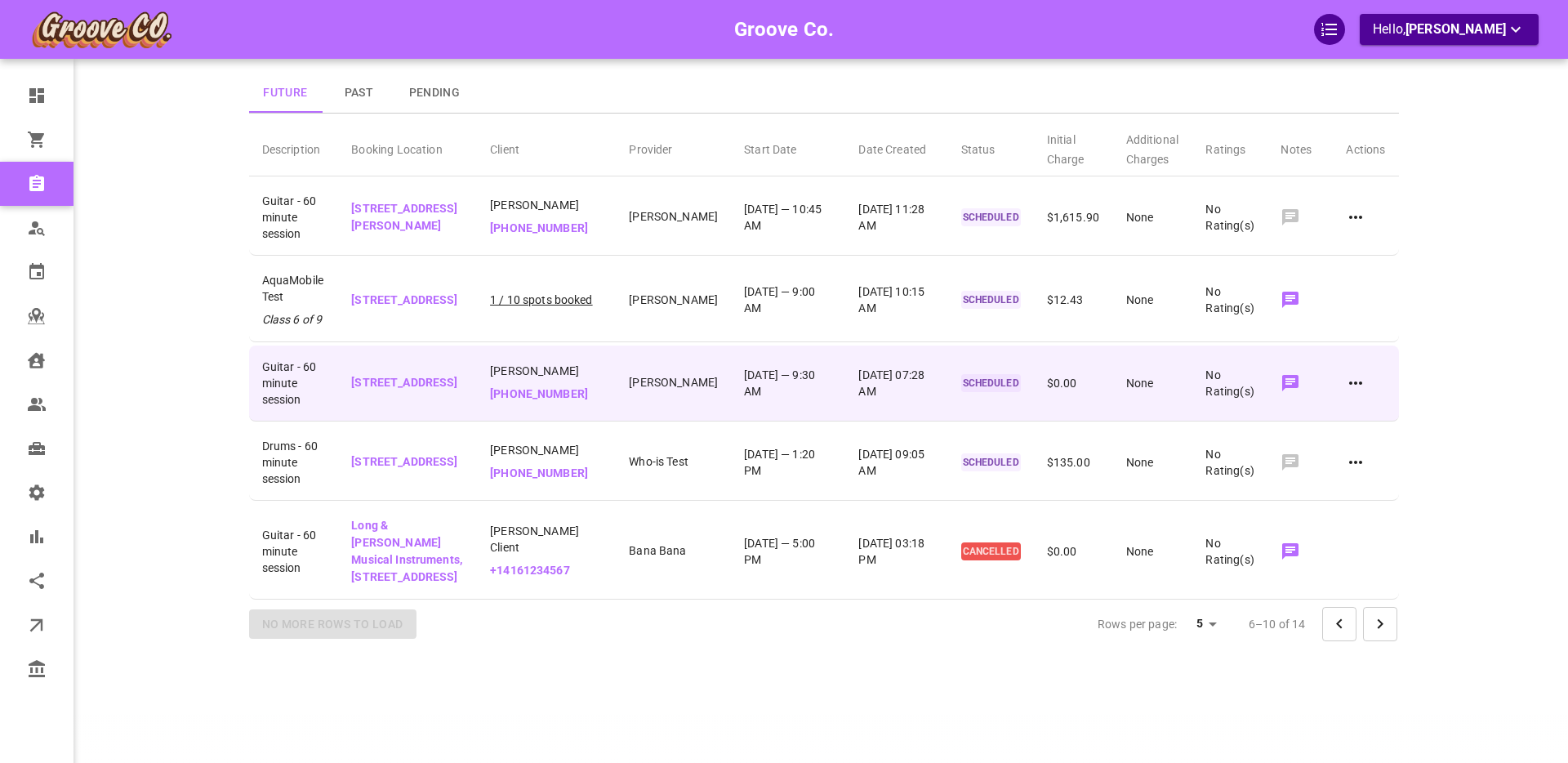
scroll to position [142, 0]
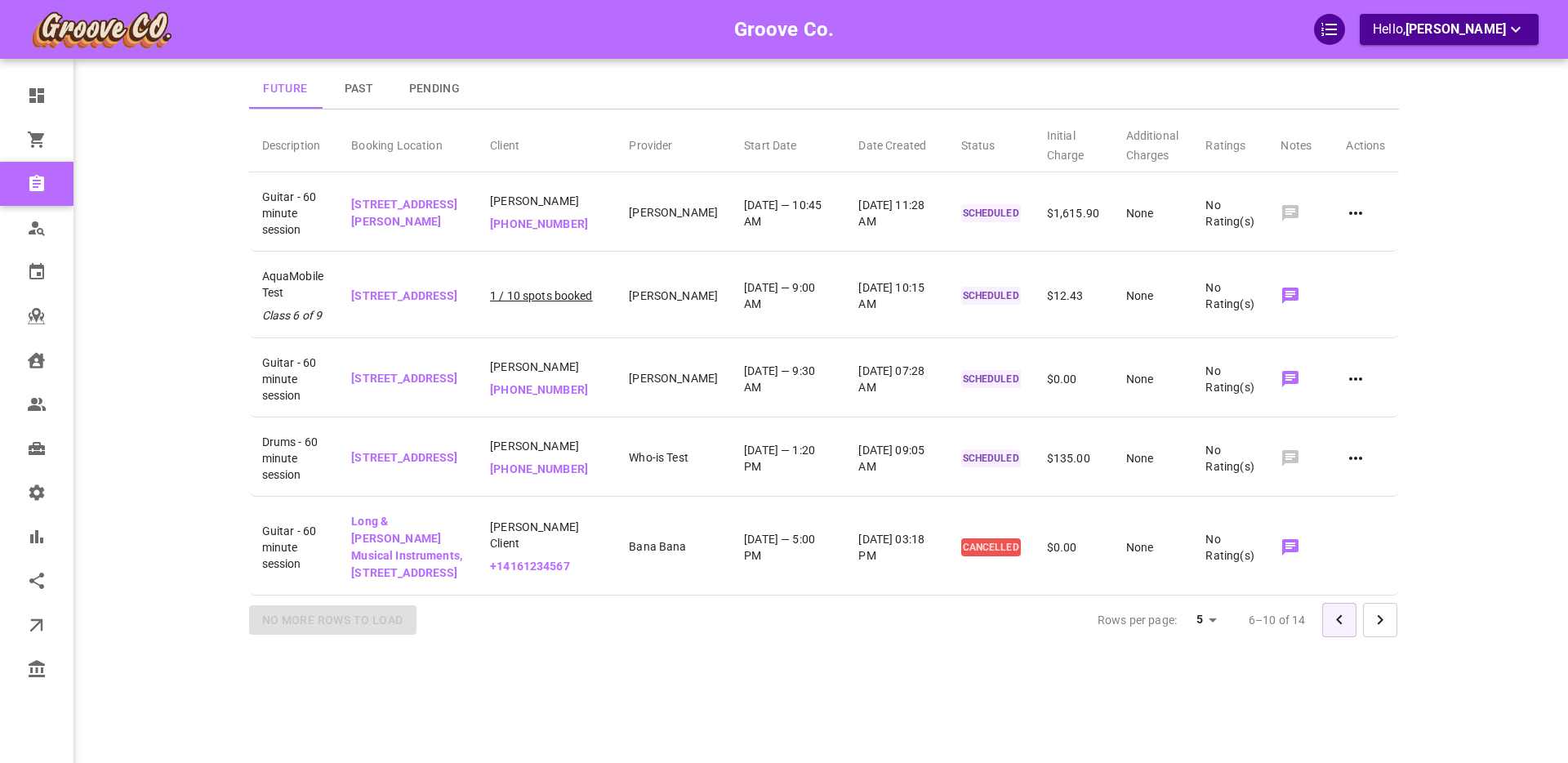
click at [1338, 621] on icon "Go to previous page" at bounding box center [1338, 618] width 6 height 9
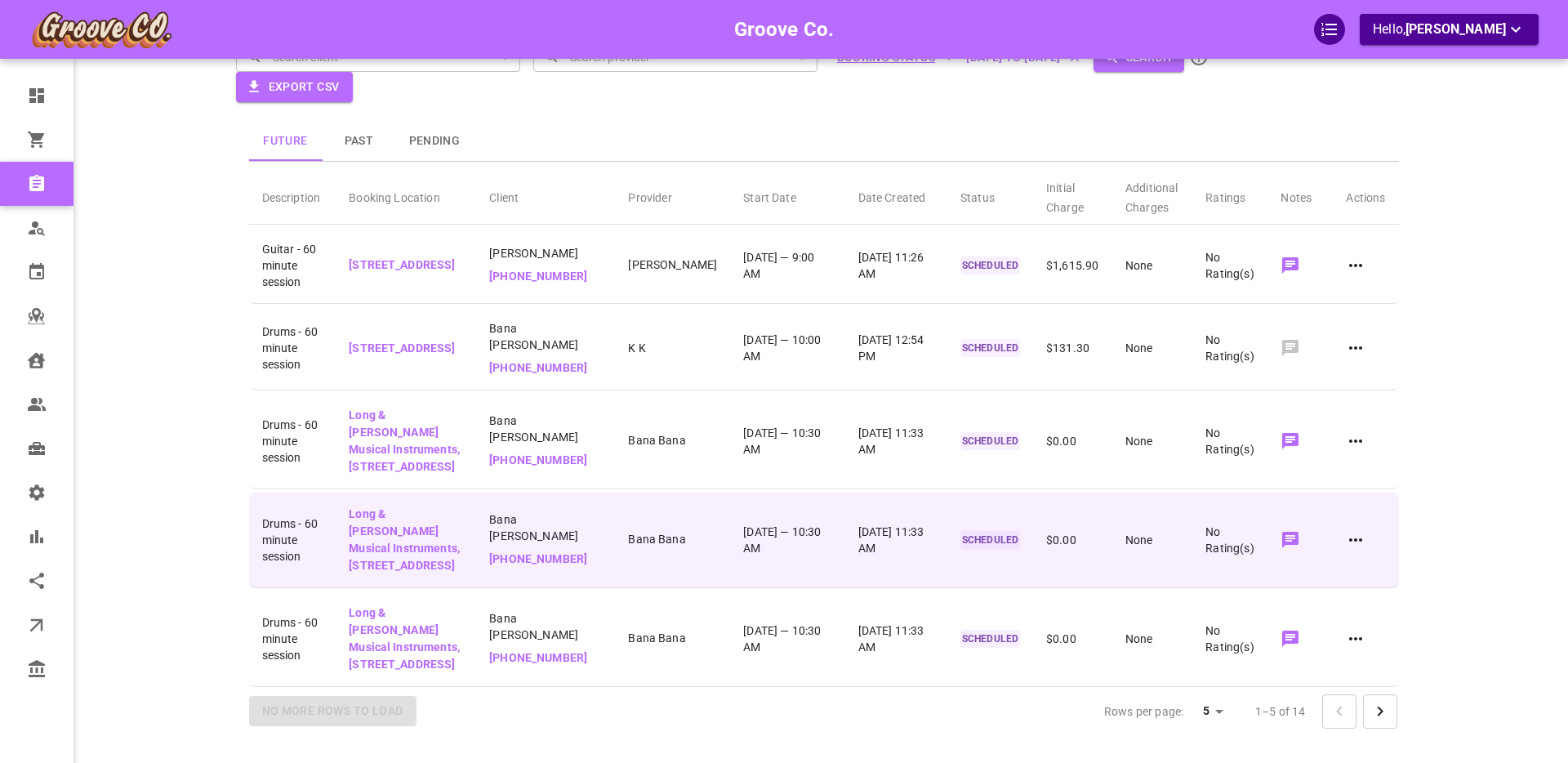
scroll to position [0, 0]
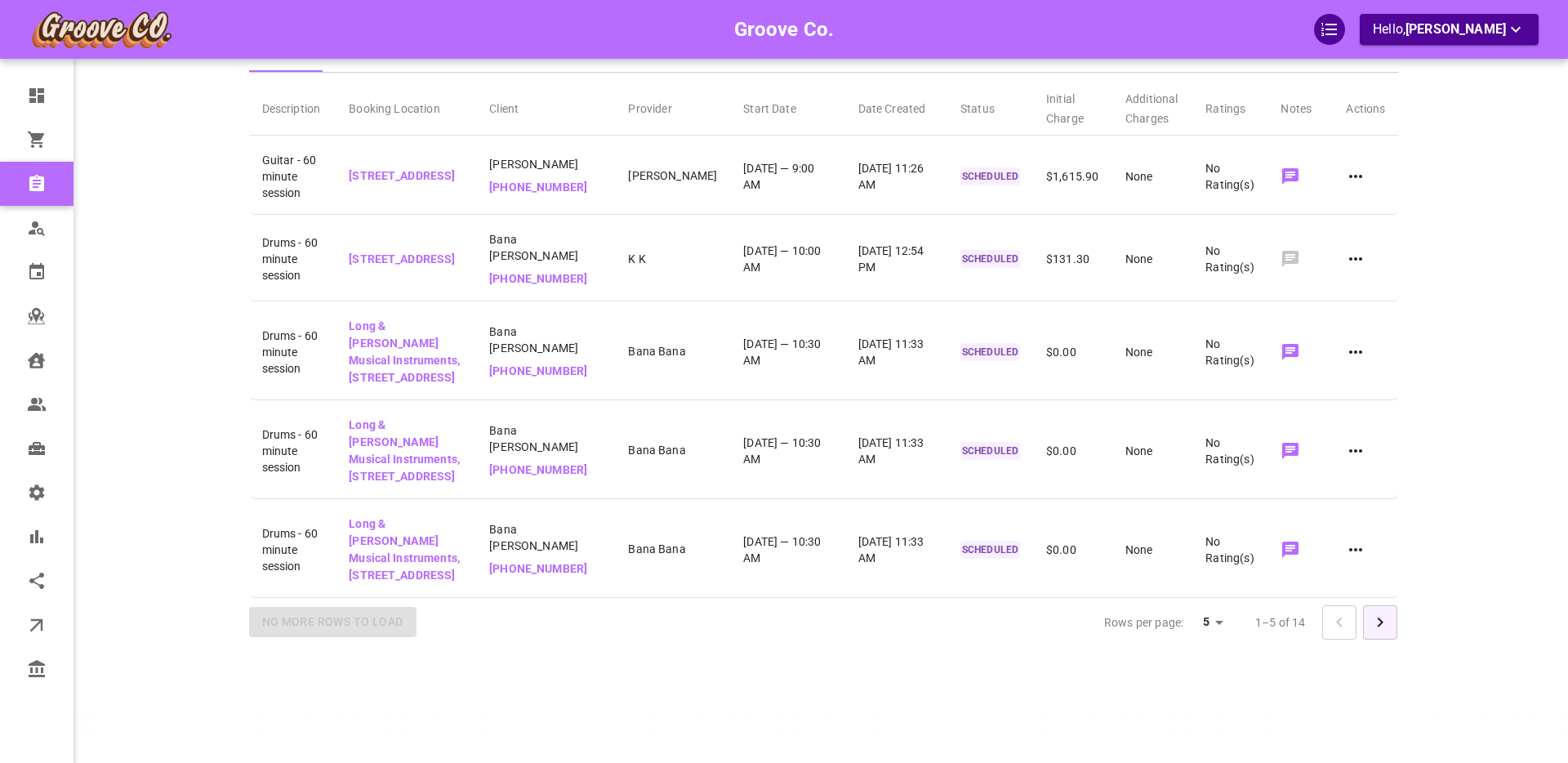
click at [1380, 622] on icon "Go to next page" at bounding box center [1379, 621] width 6 height 9
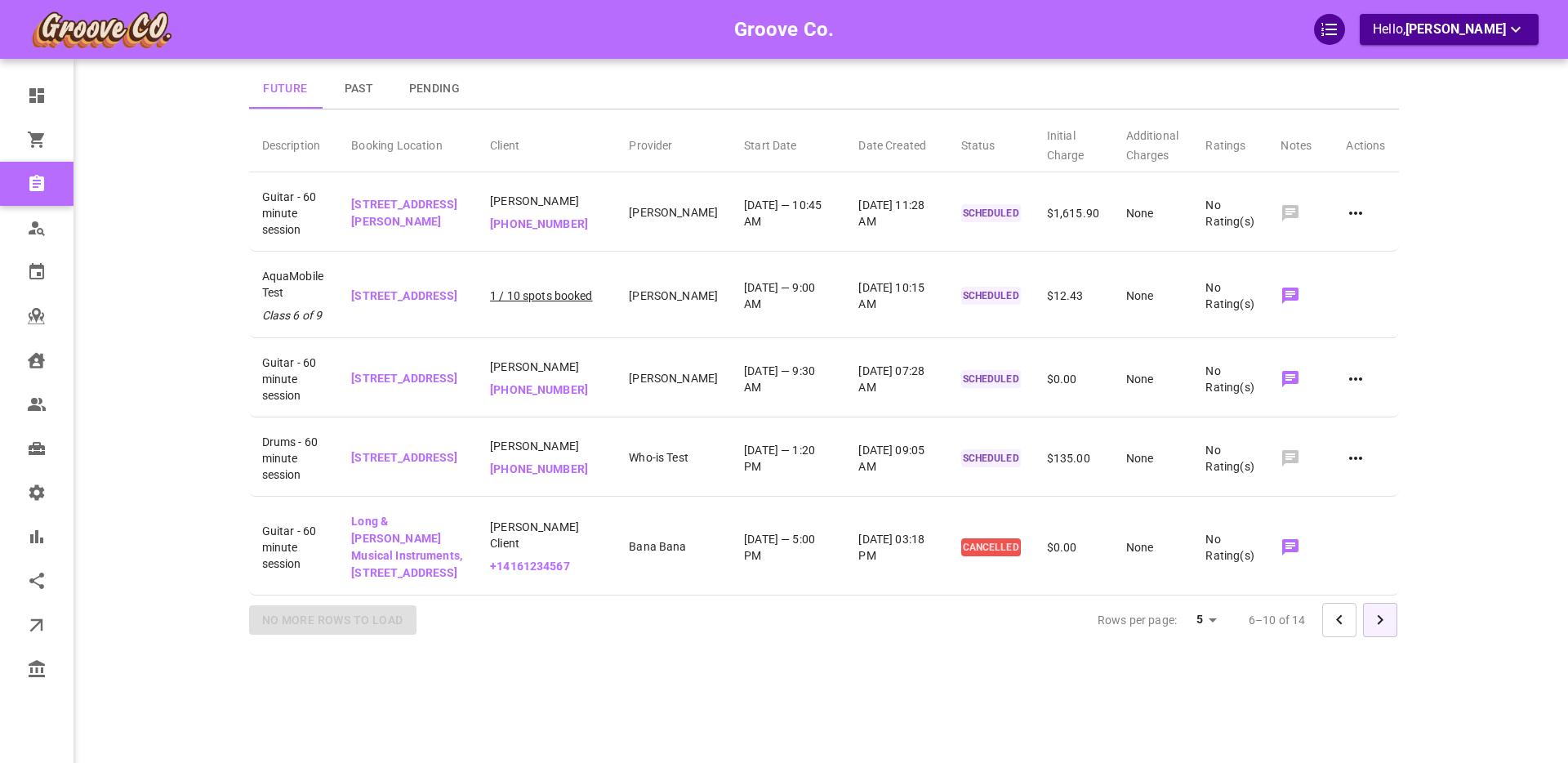
click at [1386, 618] on icon "Go to next page" at bounding box center [1380, 619] width 20 height 20
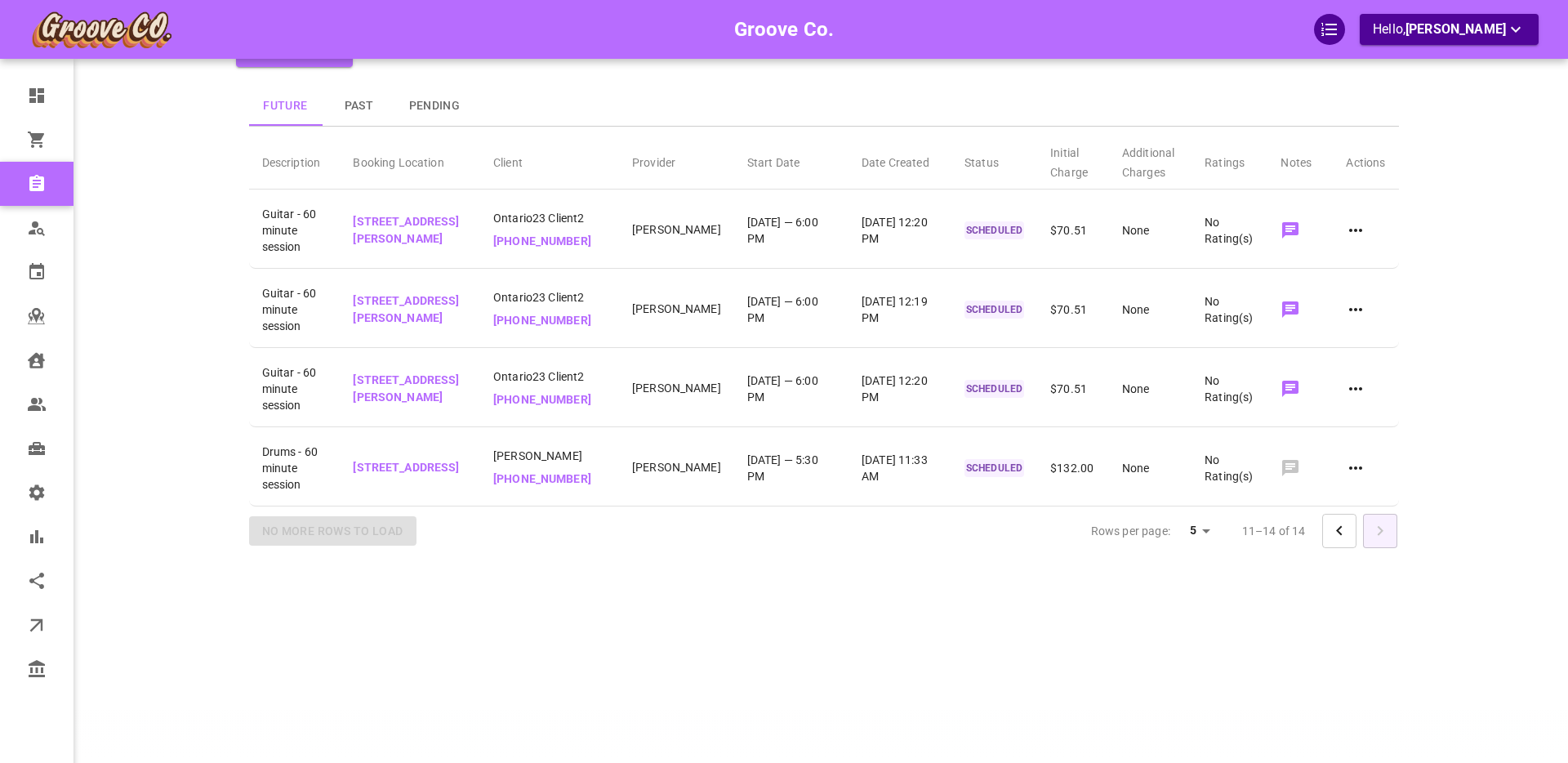
scroll to position [100, 0]
click at [1342, 548] on button "Go to previous page" at bounding box center [1339, 531] width 34 height 34
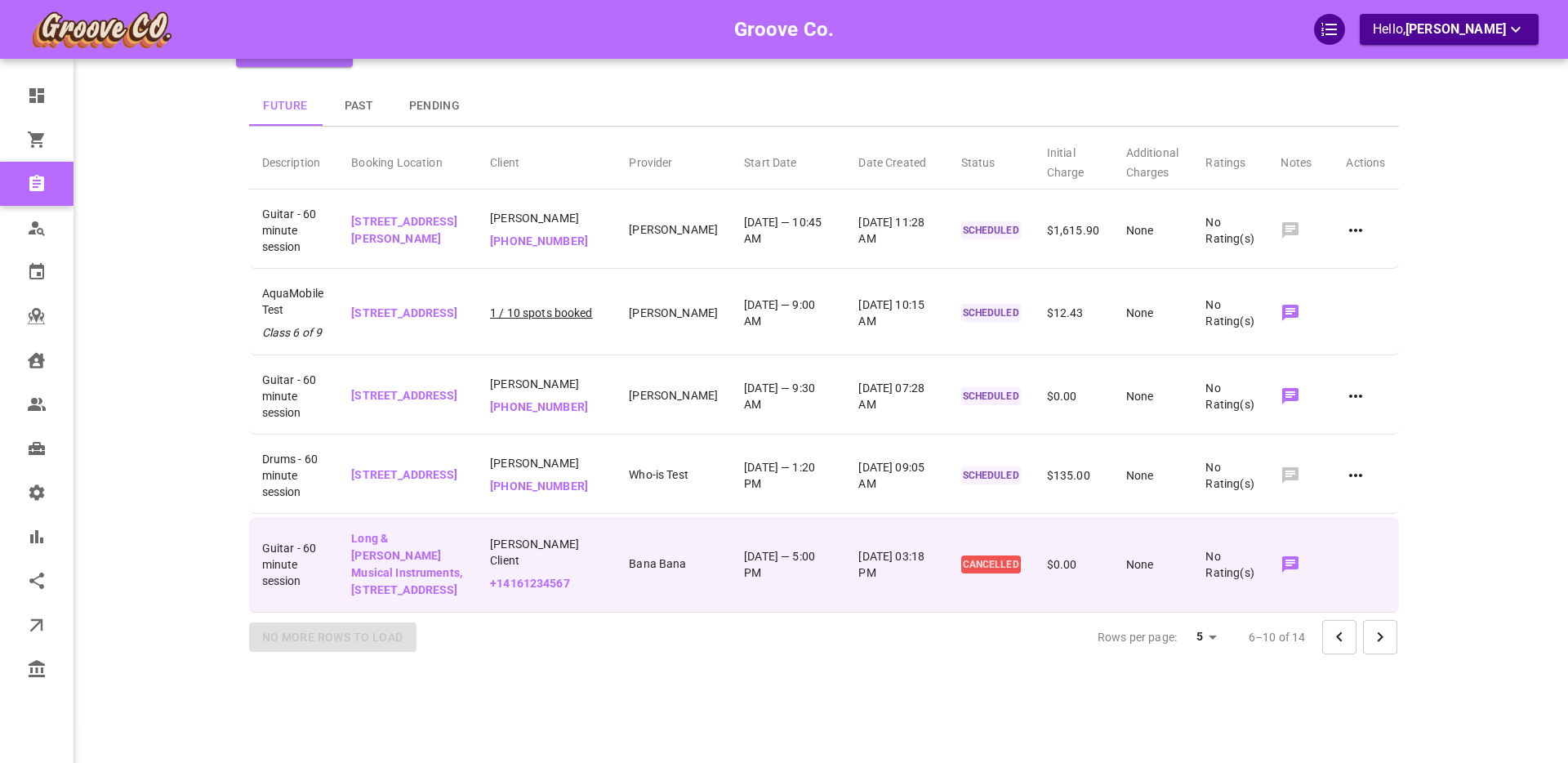
click at [1344, 546] on td at bounding box center [1365, 565] width 65 height 96
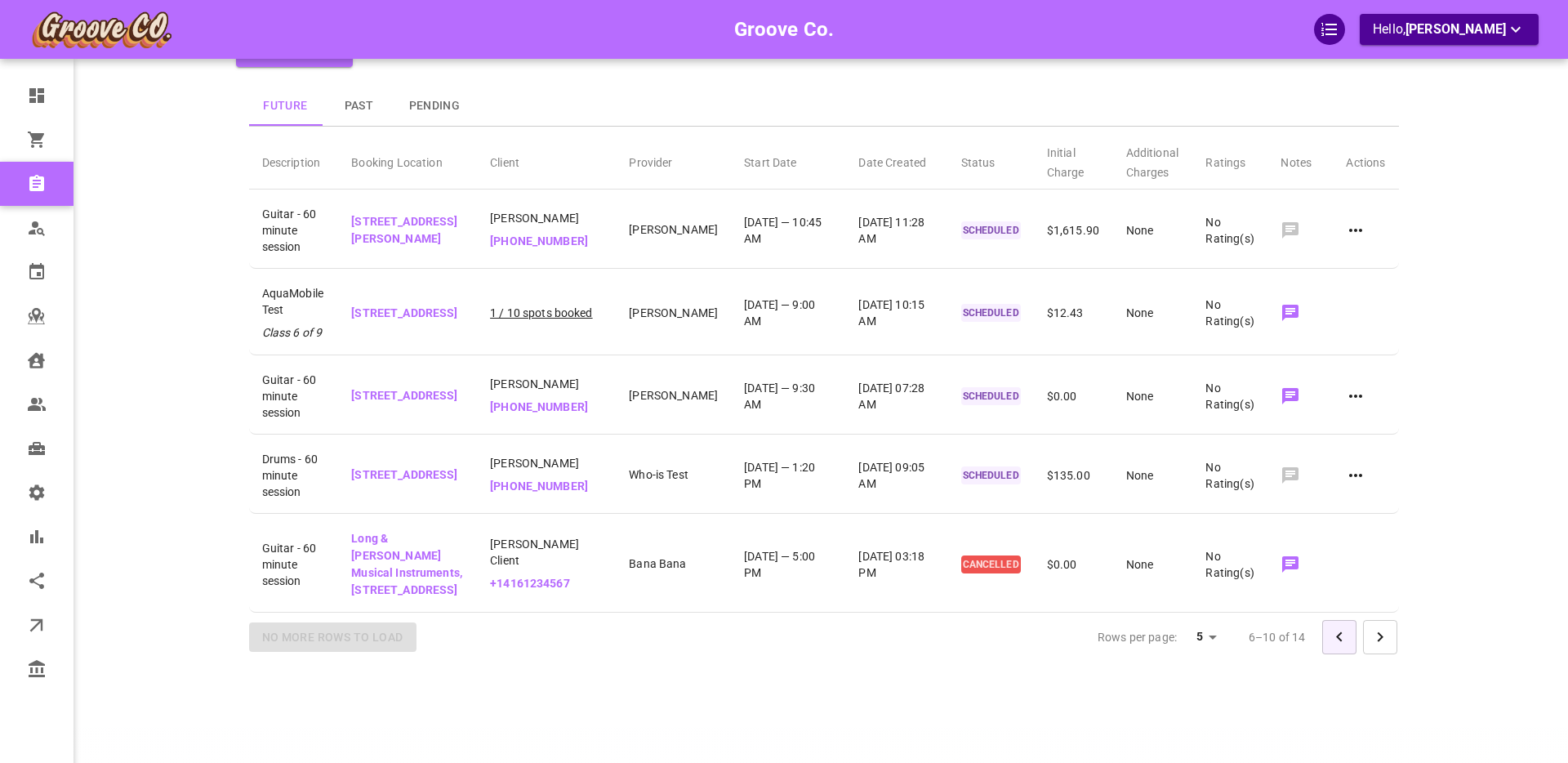
click at [1331, 647] on icon "Go to previous page" at bounding box center [1338, 636] width 20 height 20
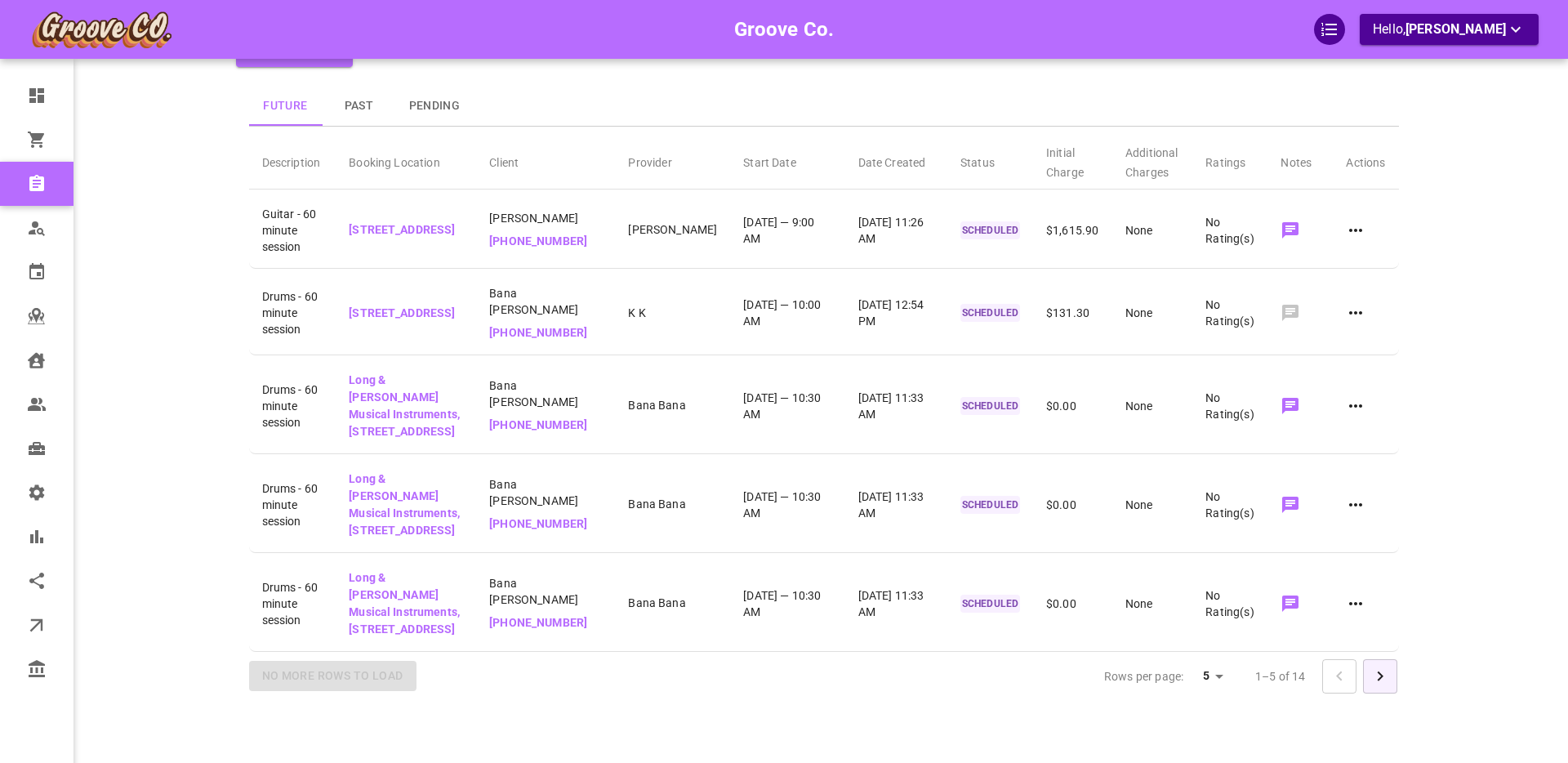
click at [1382, 674] on icon "Go to next page" at bounding box center [1380, 676] width 20 height 20
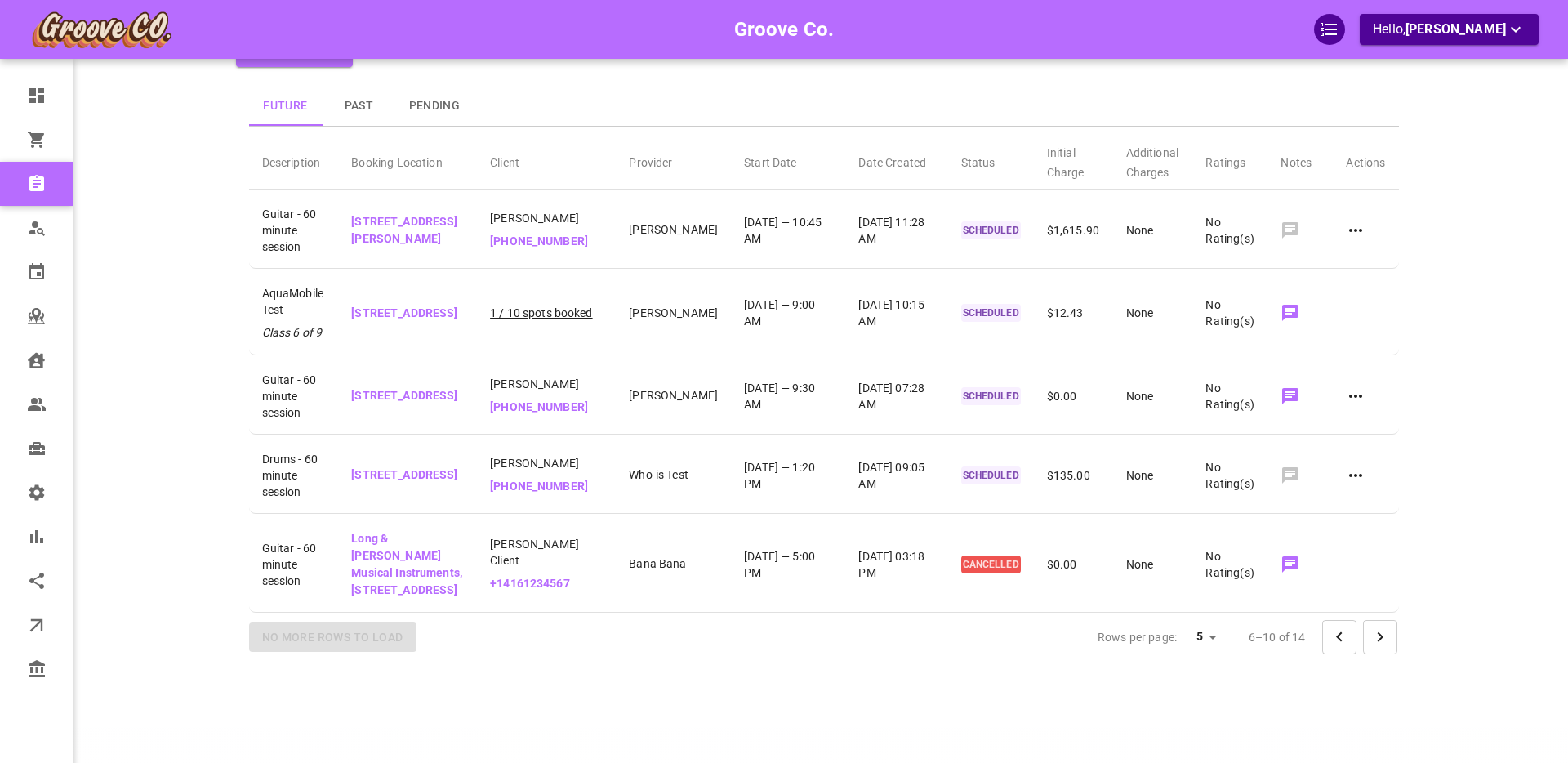
click at [1339, 641] on icon "Go to previous page" at bounding box center [1338, 635] width 6 height 9
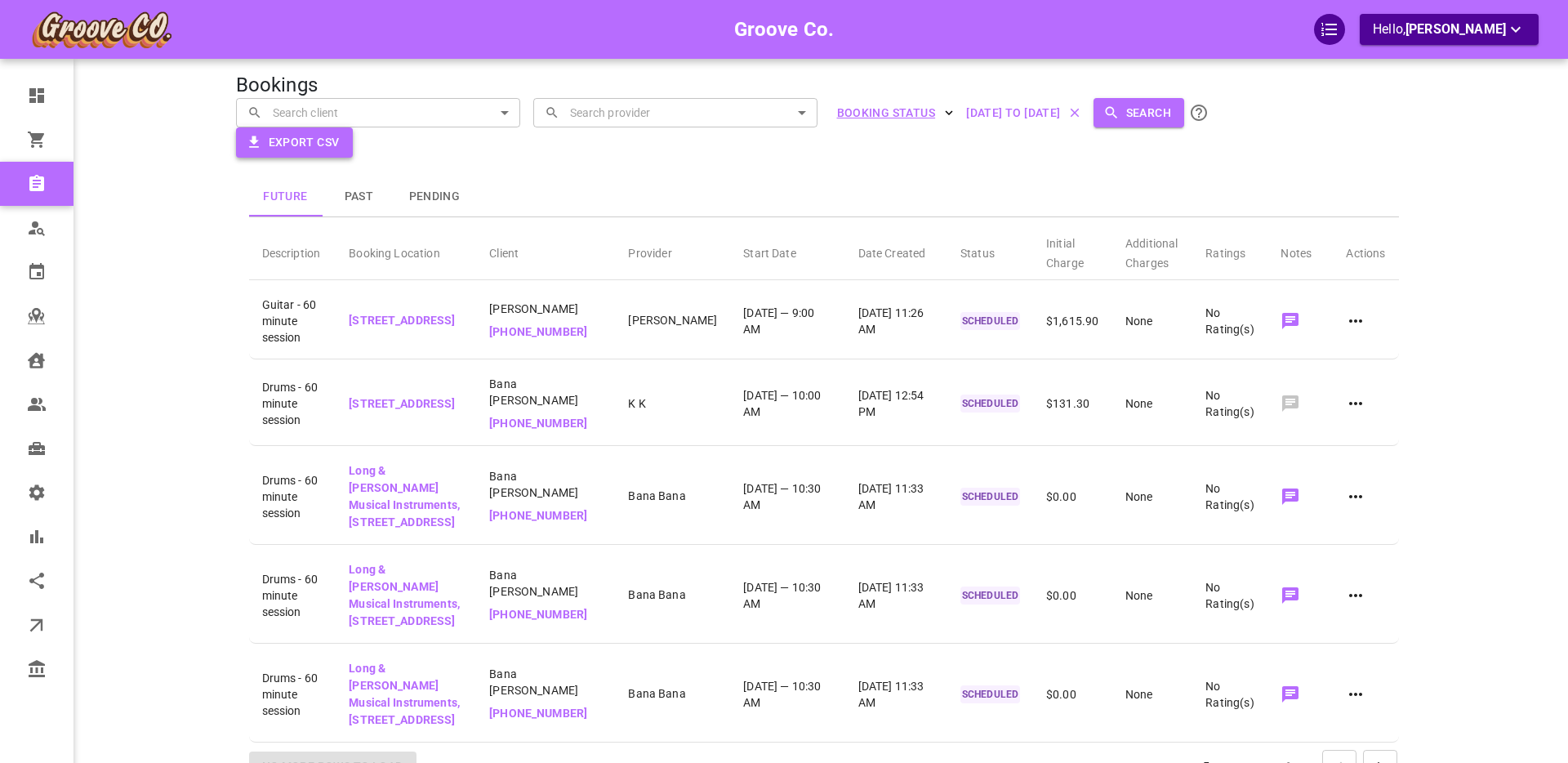
scroll to position [0, 0]
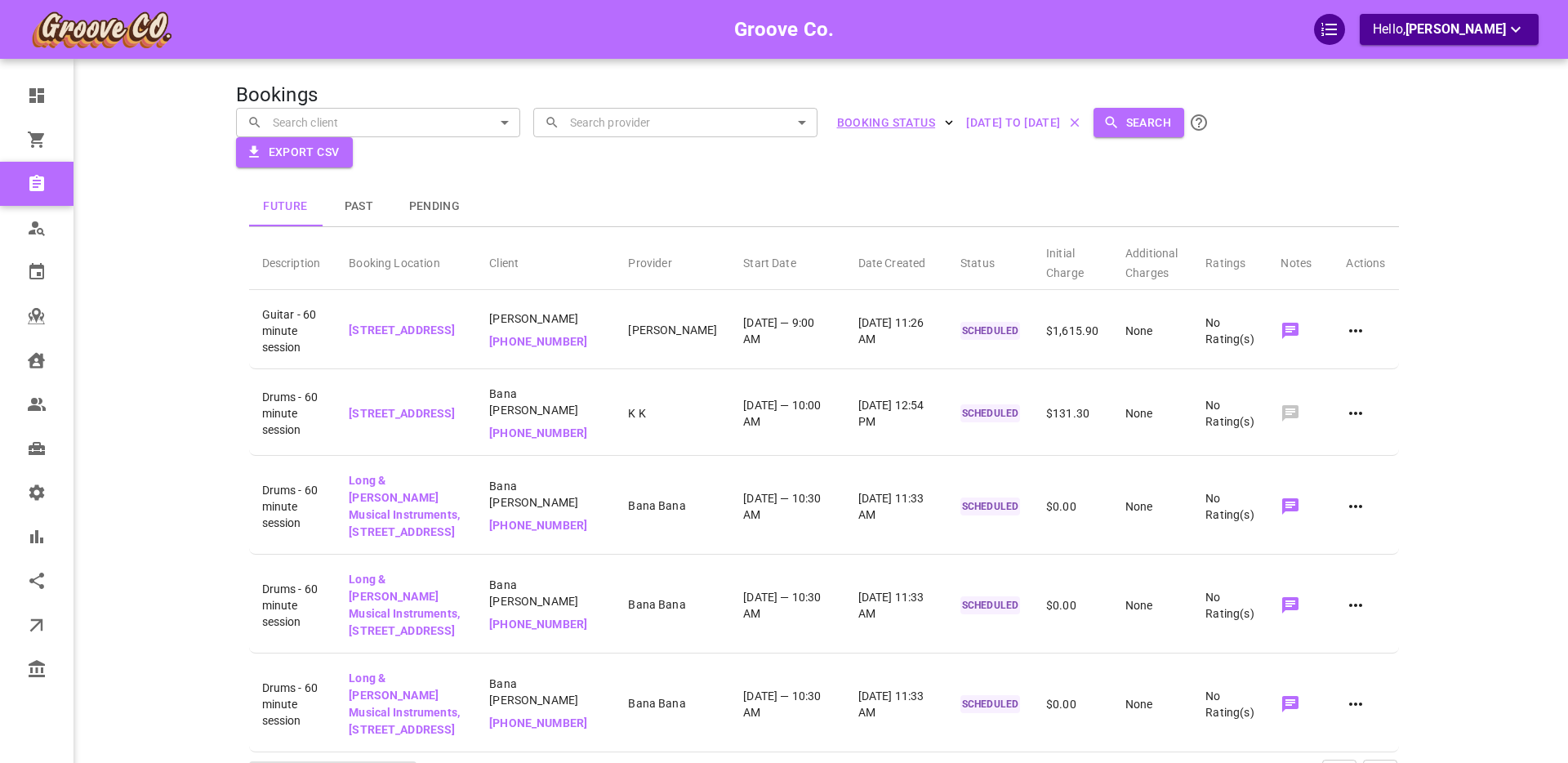
click at [359, 210] on button "Past" at bounding box center [360, 206] width 74 height 39
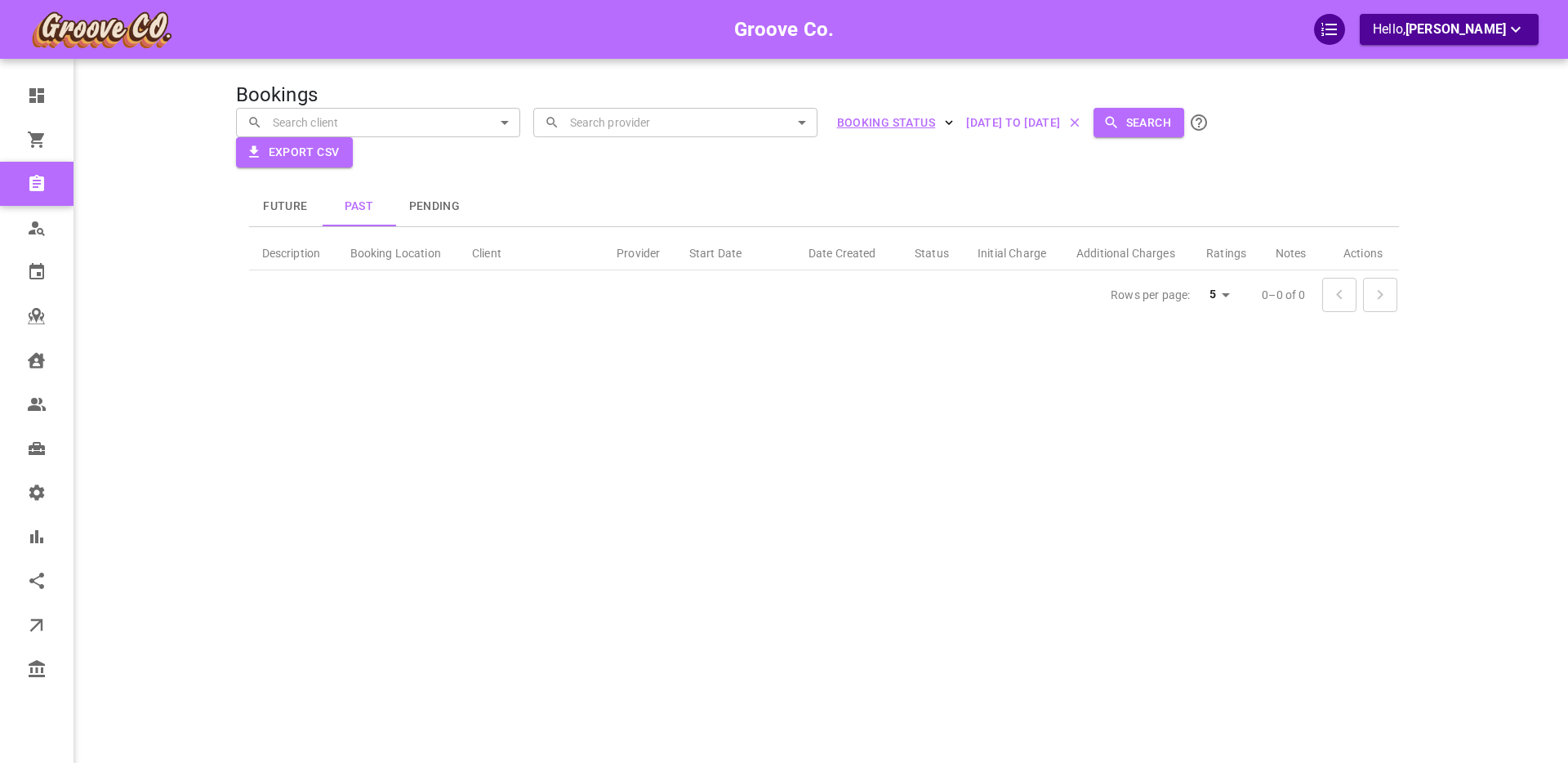
click at [291, 205] on button "Future" at bounding box center [286, 206] width 74 height 39
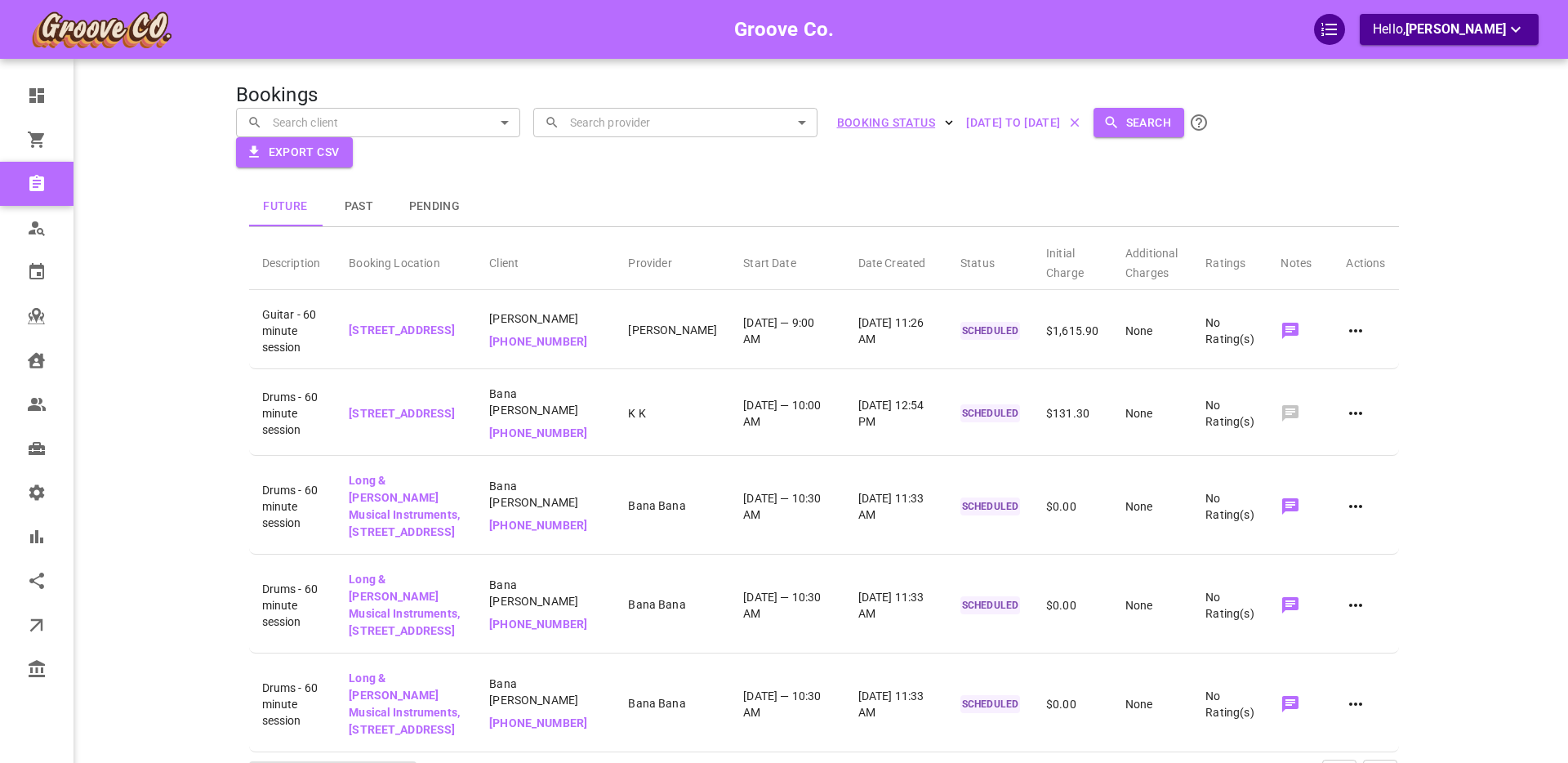
click at [357, 208] on button "Past" at bounding box center [360, 206] width 74 height 39
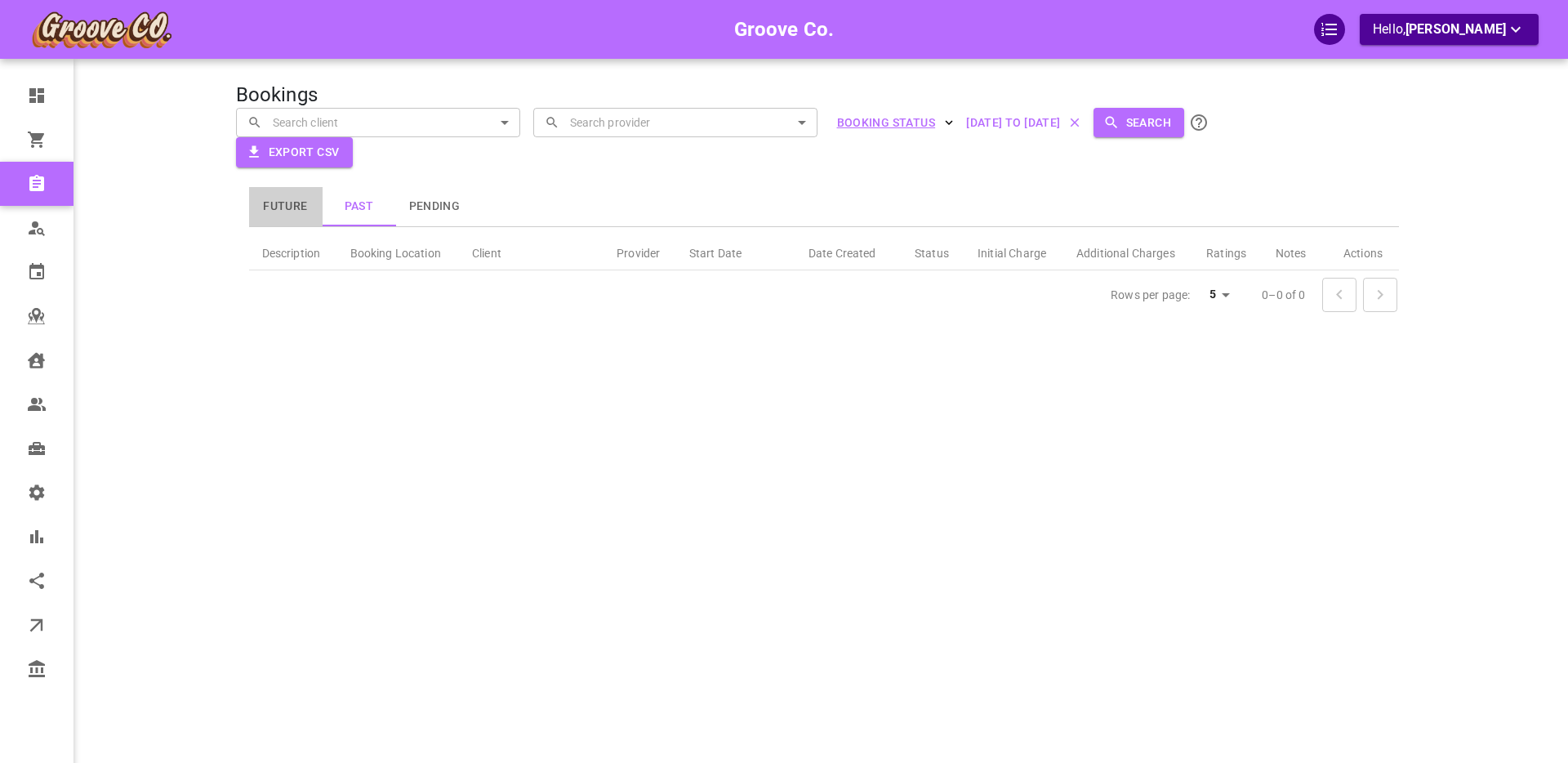
click at [295, 207] on button "Future" at bounding box center [286, 206] width 74 height 39
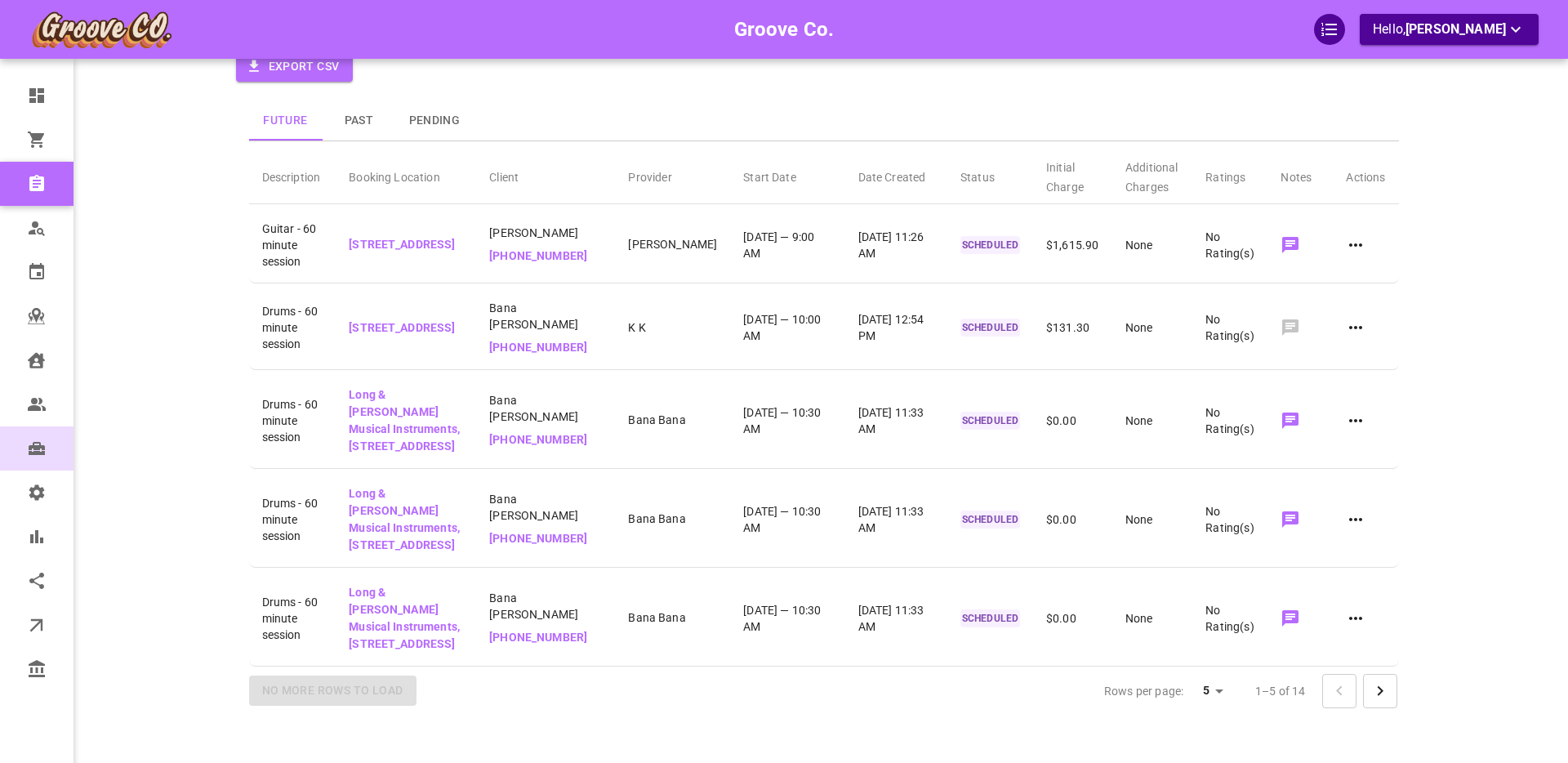
scroll to position [90, 0]
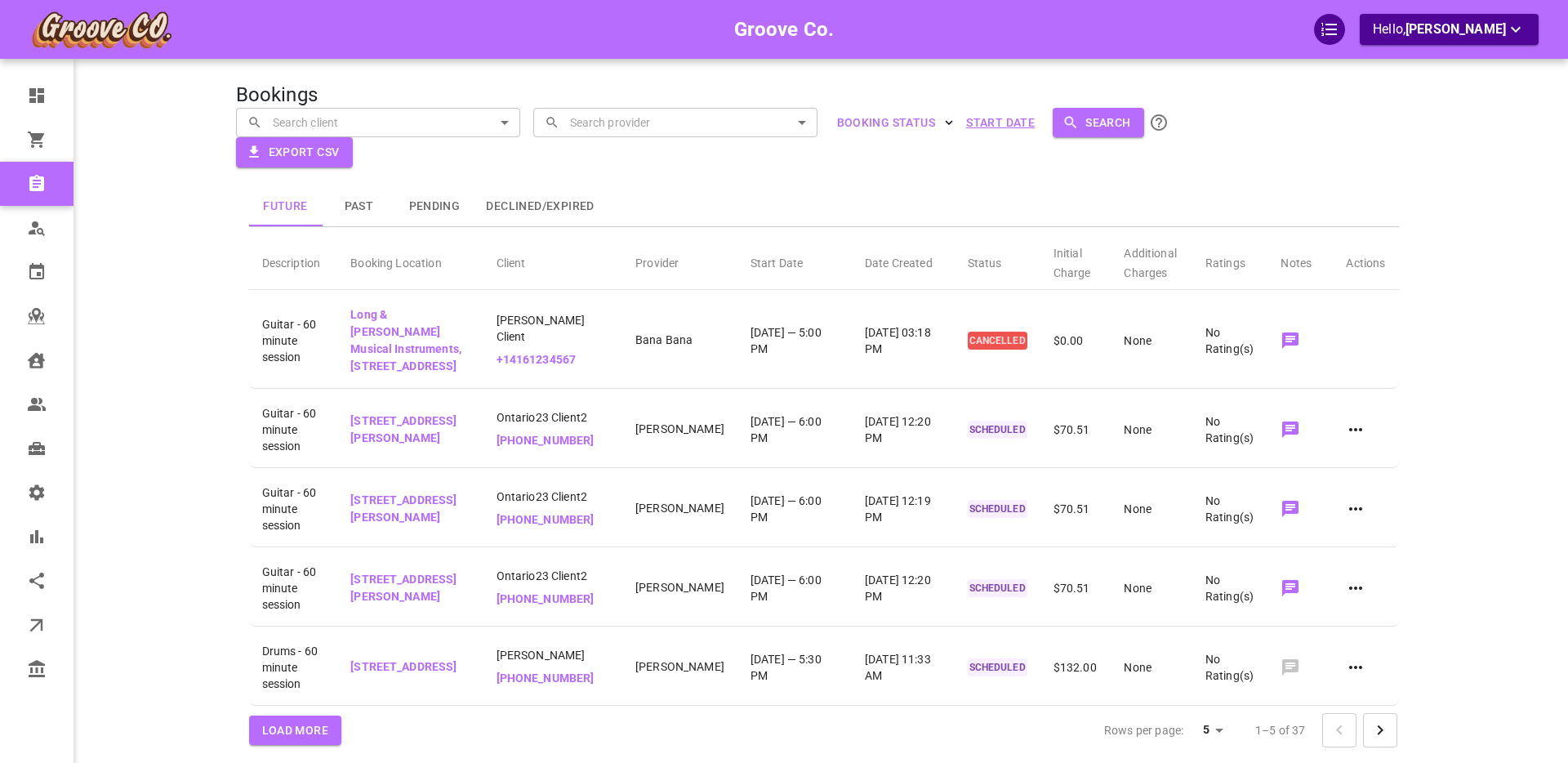
click at [1005, 124] on button "Start Date" at bounding box center [999, 122] width 81 height 30
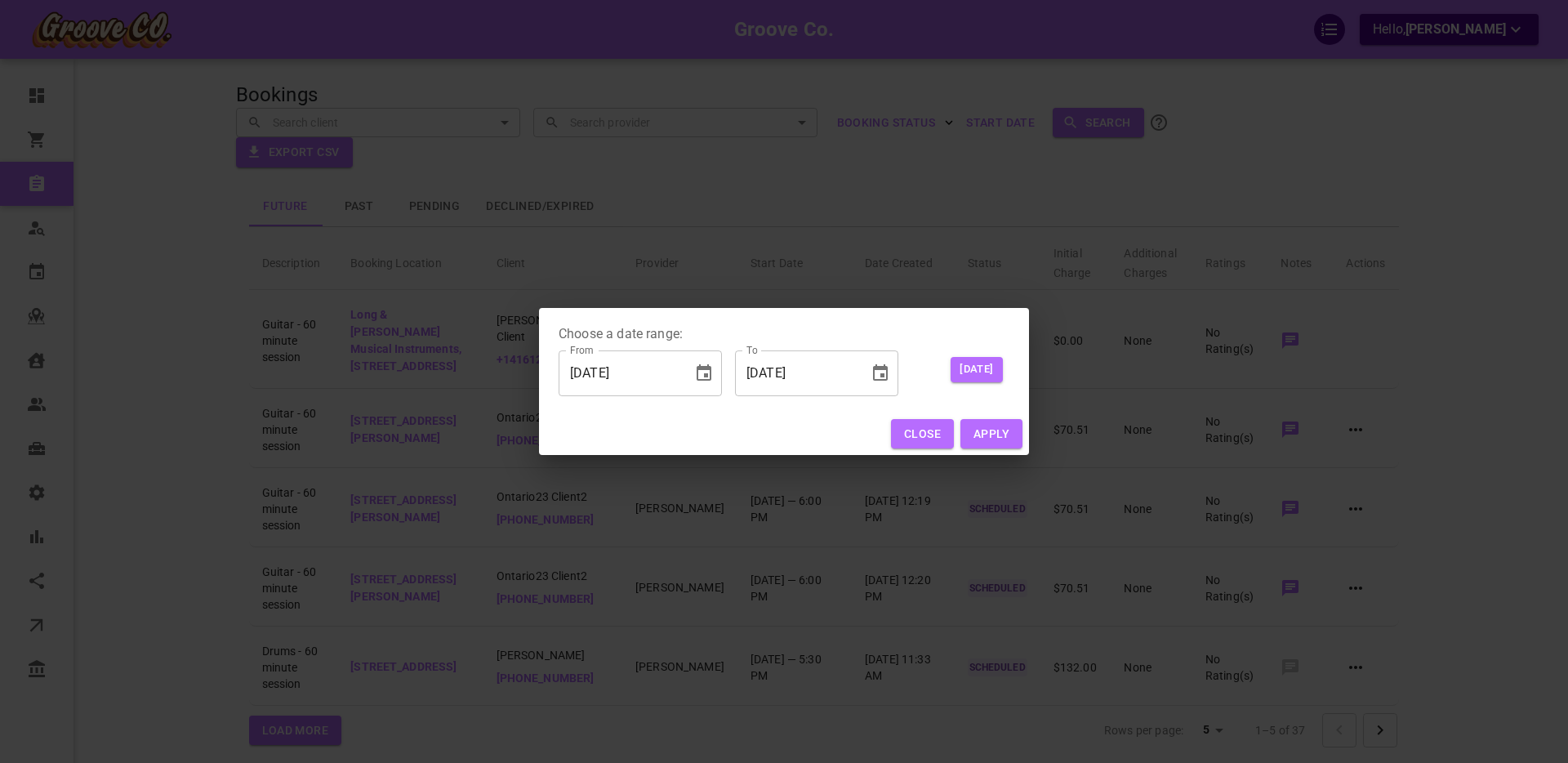
click at [596, 371] on input "10/02/2025" at bounding box center [619, 373] width 122 height 45
type input "10/12/025"
type input "10/14/0025"
type input "10/16/2025"
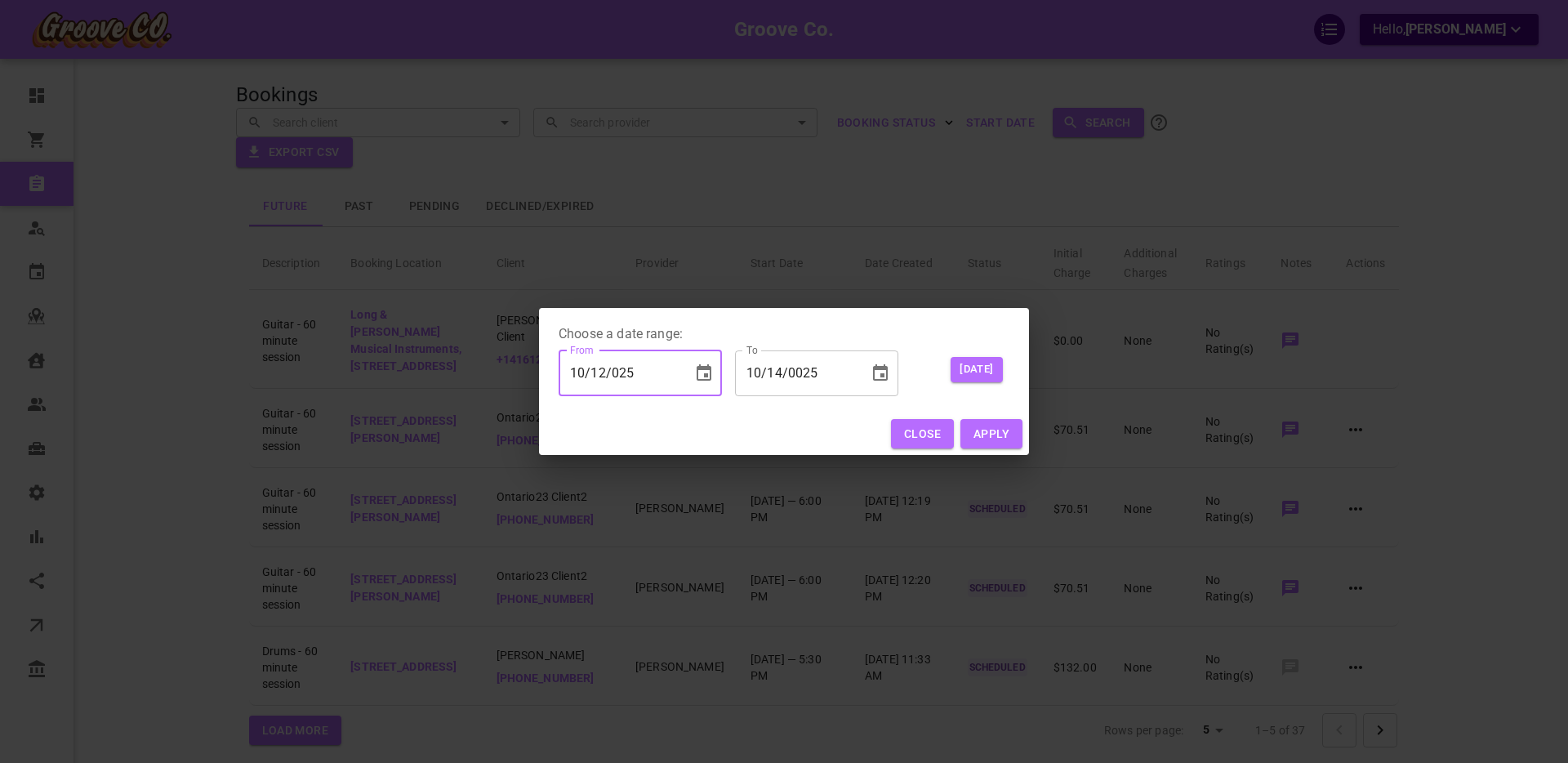
type input "10/18/2025"
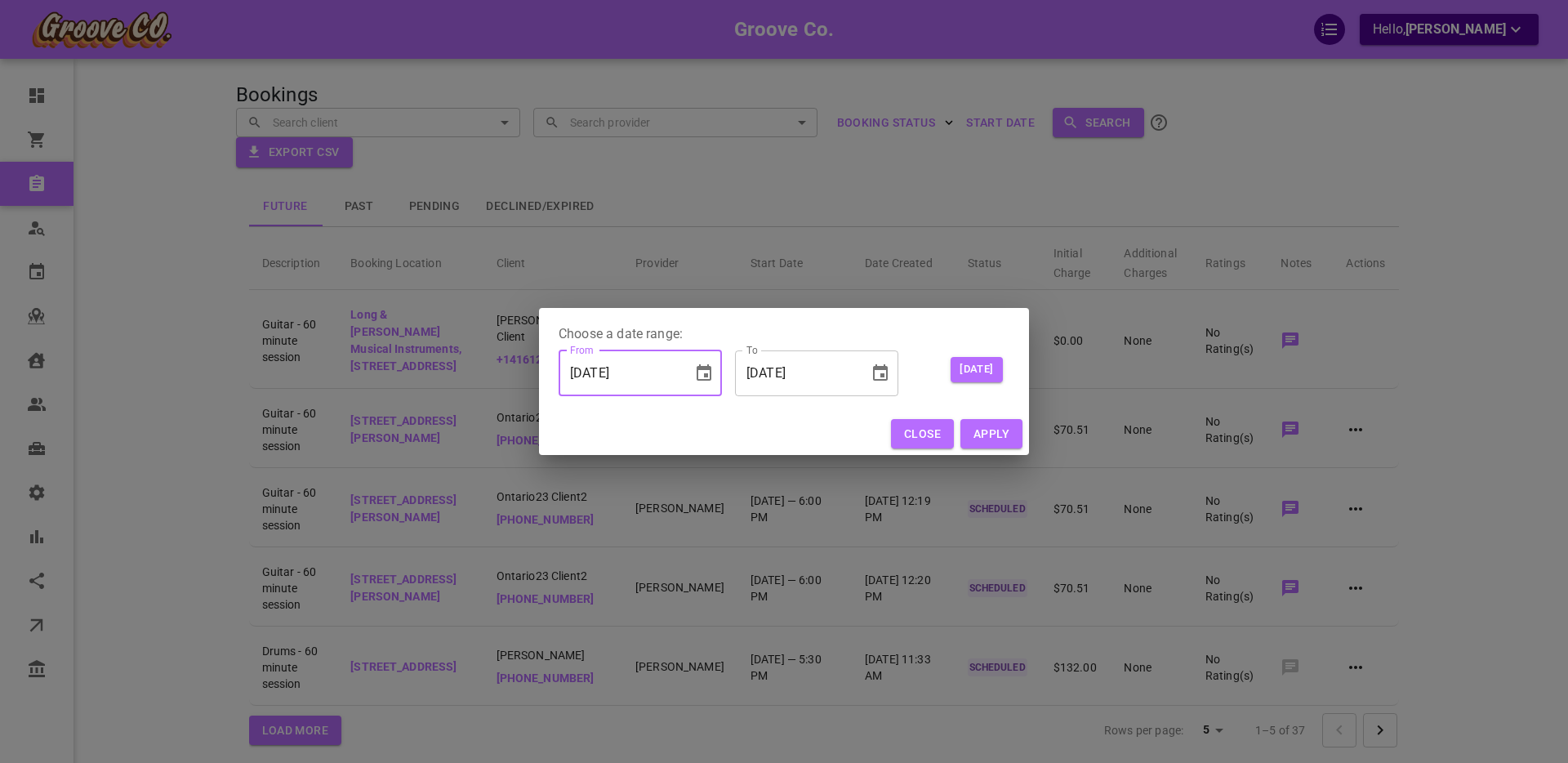
type input "10/16/2025"
click at [774, 373] on input "10/18/2025" at bounding box center [796, 373] width 122 height 45
type input "10/16/2025"
click at [984, 438] on button "Apply" at bounding box center [991, 433] width 62 height 30
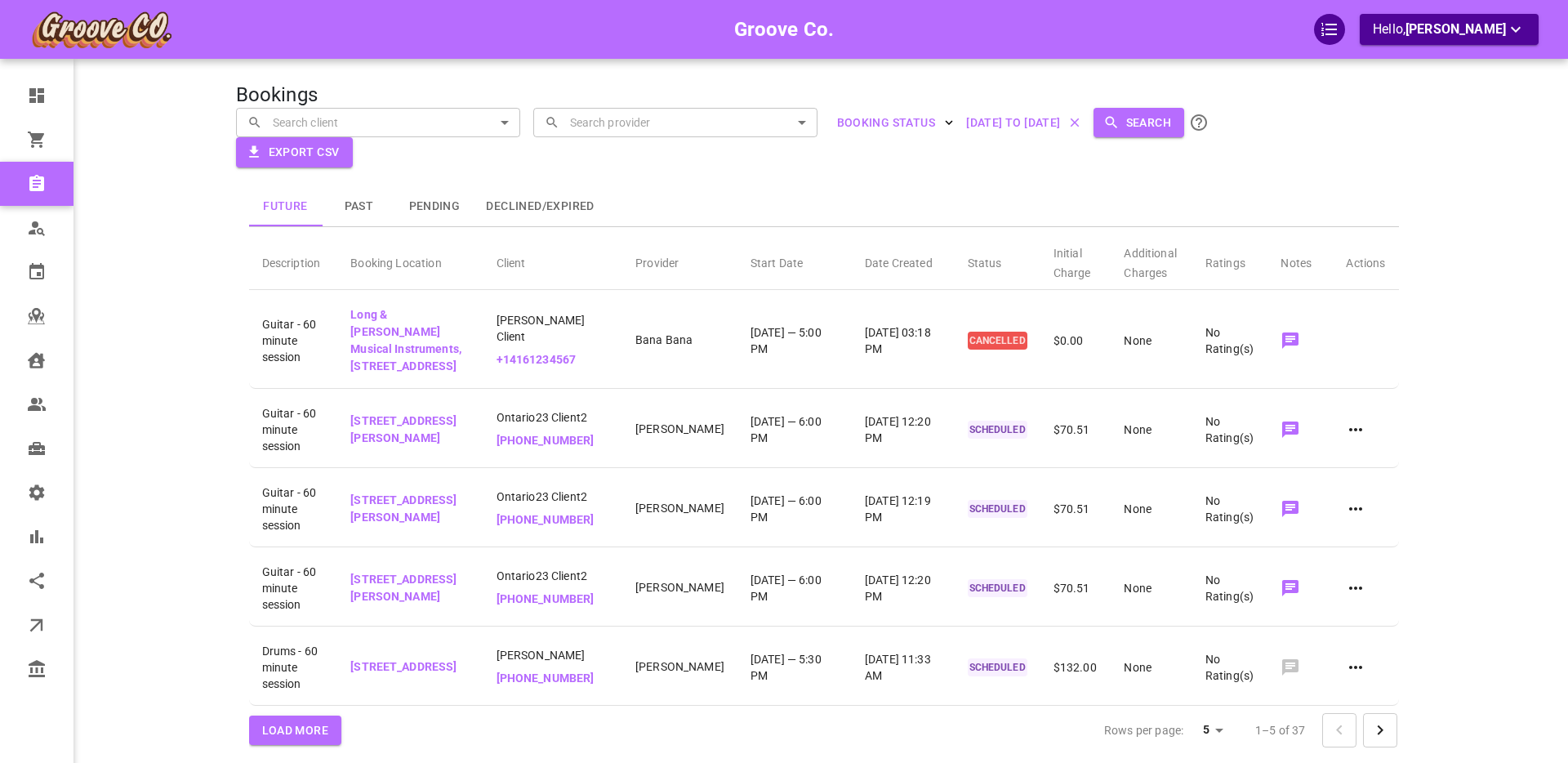
click at [1154, 123] on button "Search" at bounding box center [1139, 122] width 91 height 30
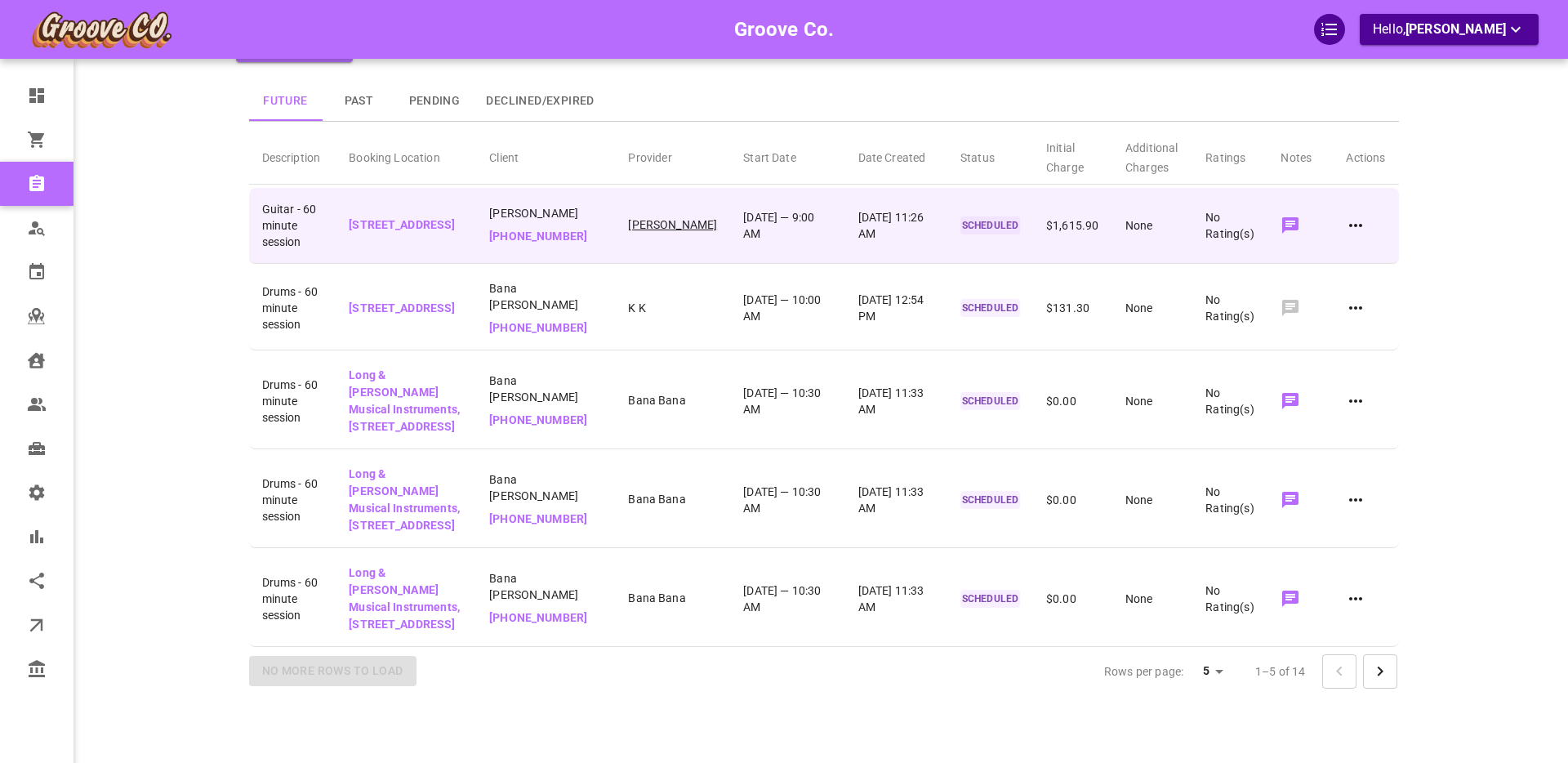
scroll to position [106, 0]
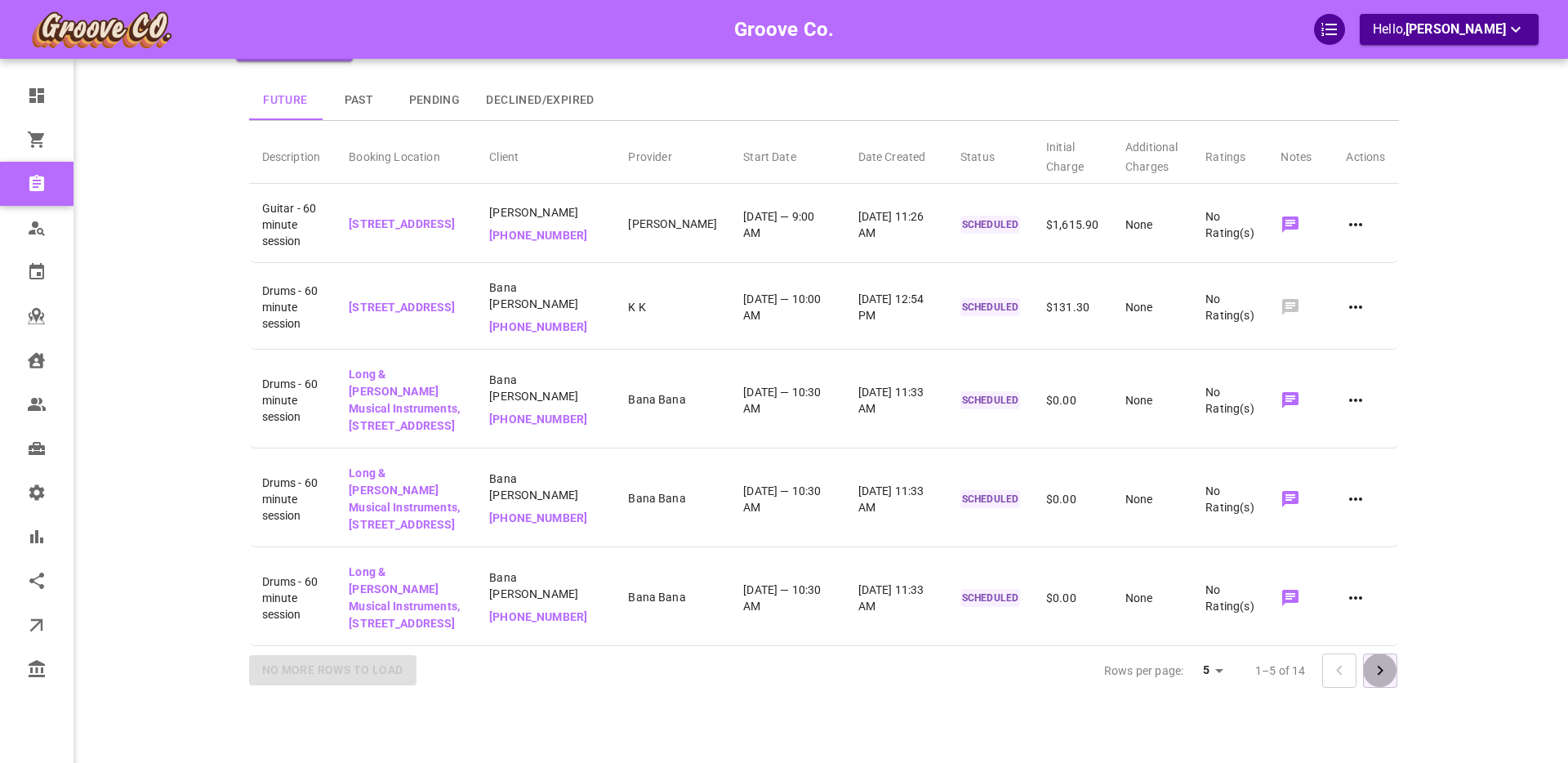
click at [1394, 671] on button "Go to next page" at bounding box center [1380, 671] width 34 height 34
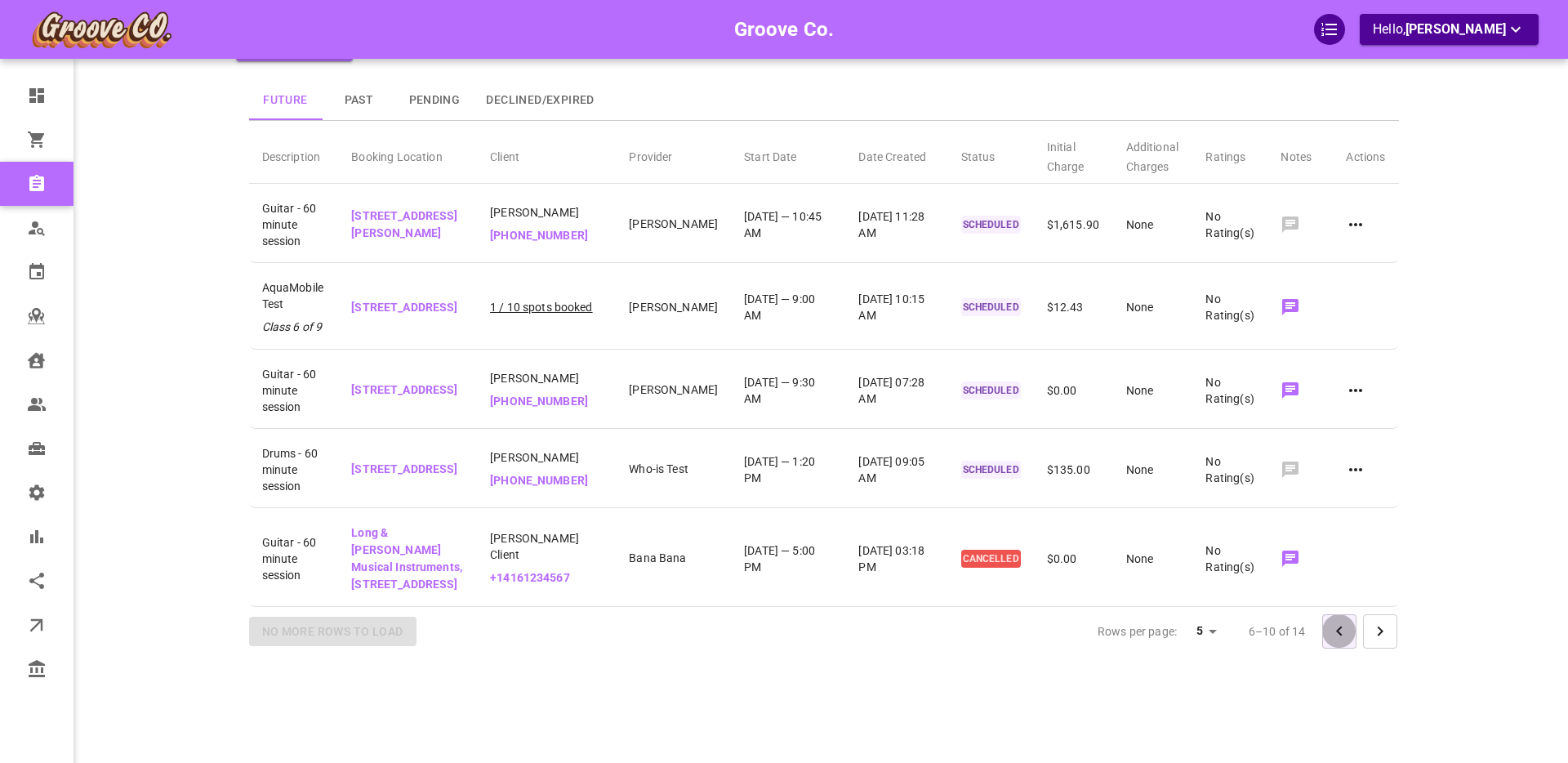
click at [1343, 641] on icon "Go to previous page" at bounding box center [1338, 631] width 20 height 20
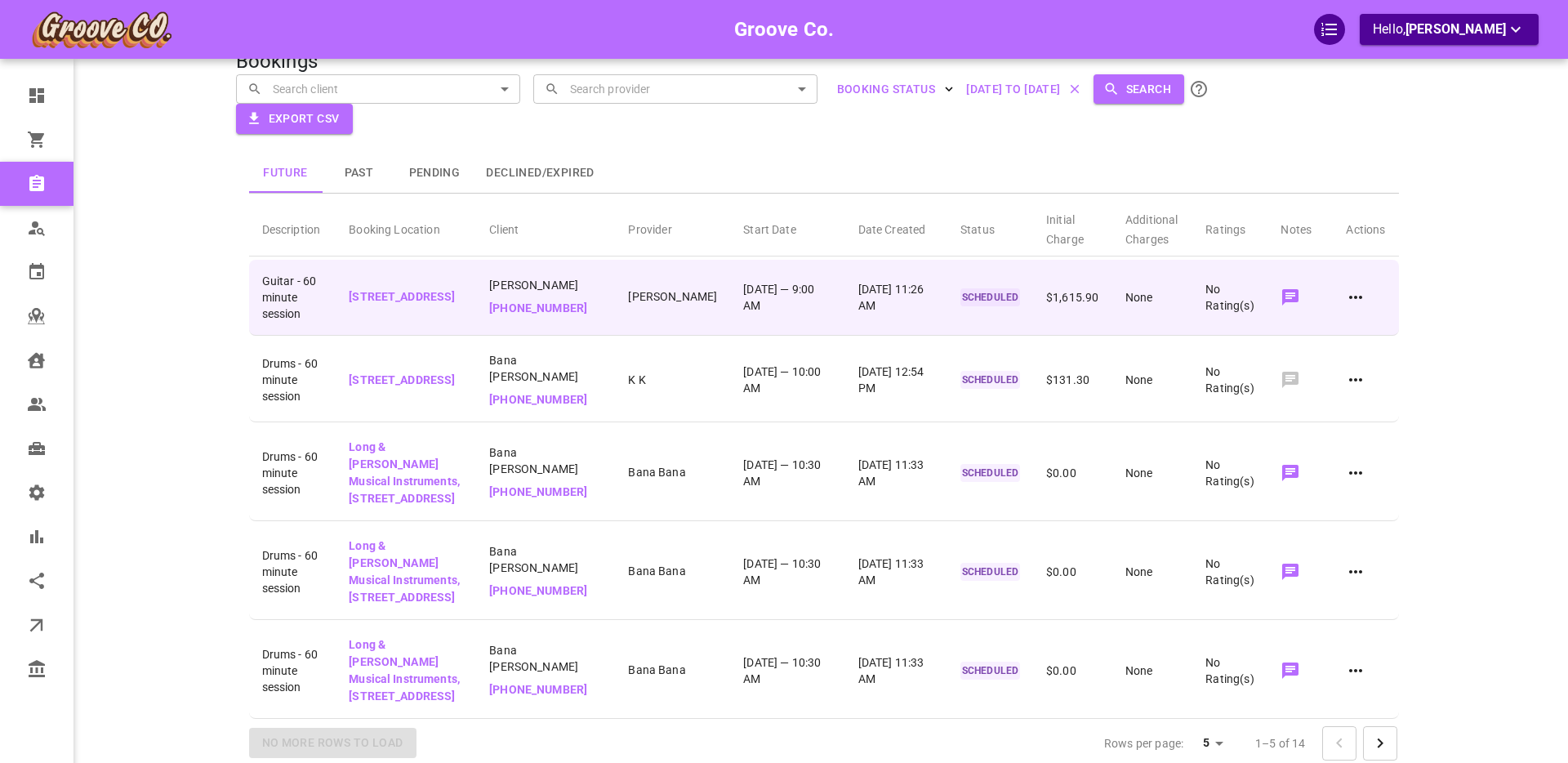
scroll to position [0, 0]
